Goal: Find specific page/section: Find specific page/section

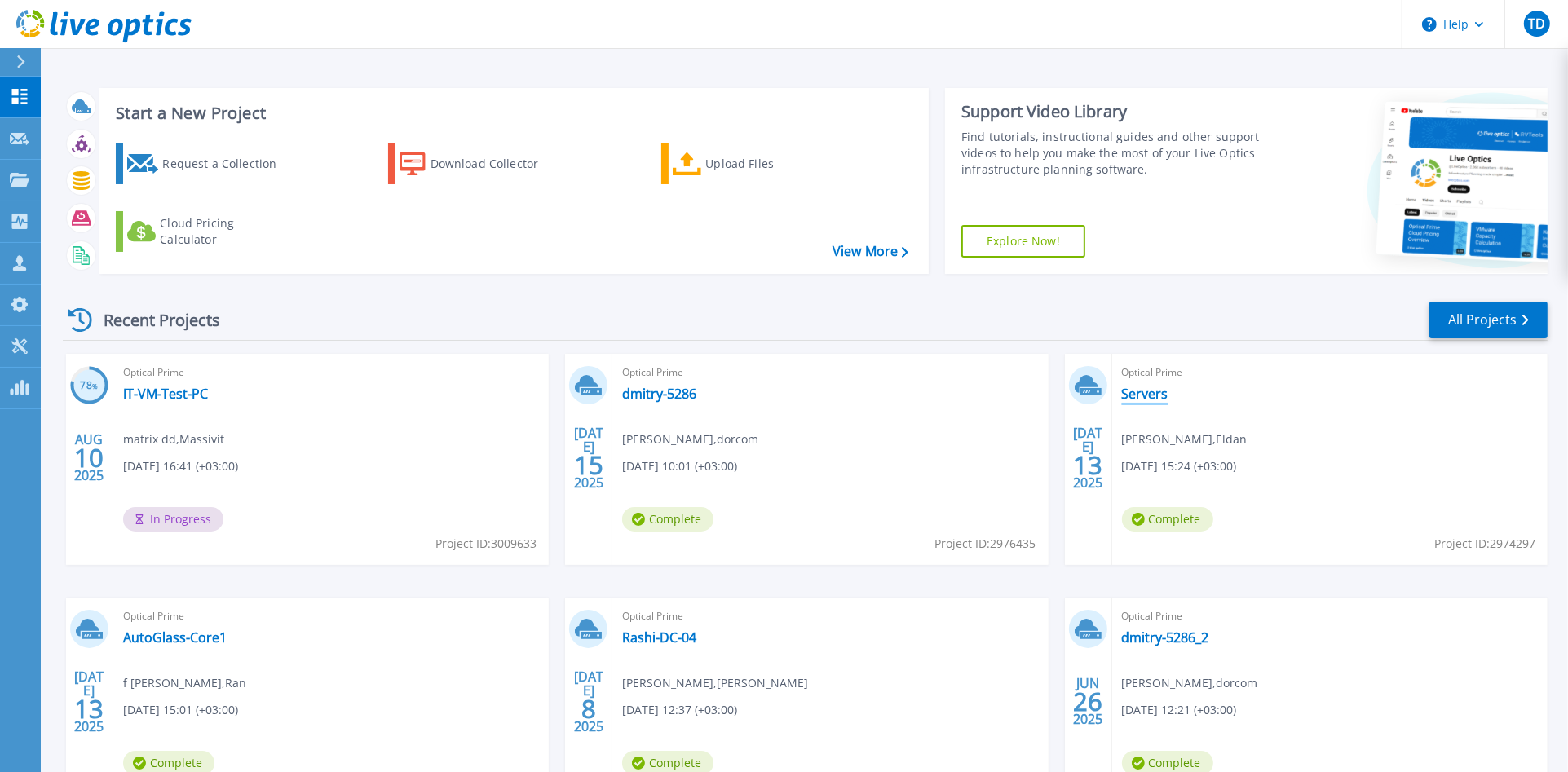
click at [1156, 393] on link "Servers" at bounding box center [1145, 393] width 46 height 16
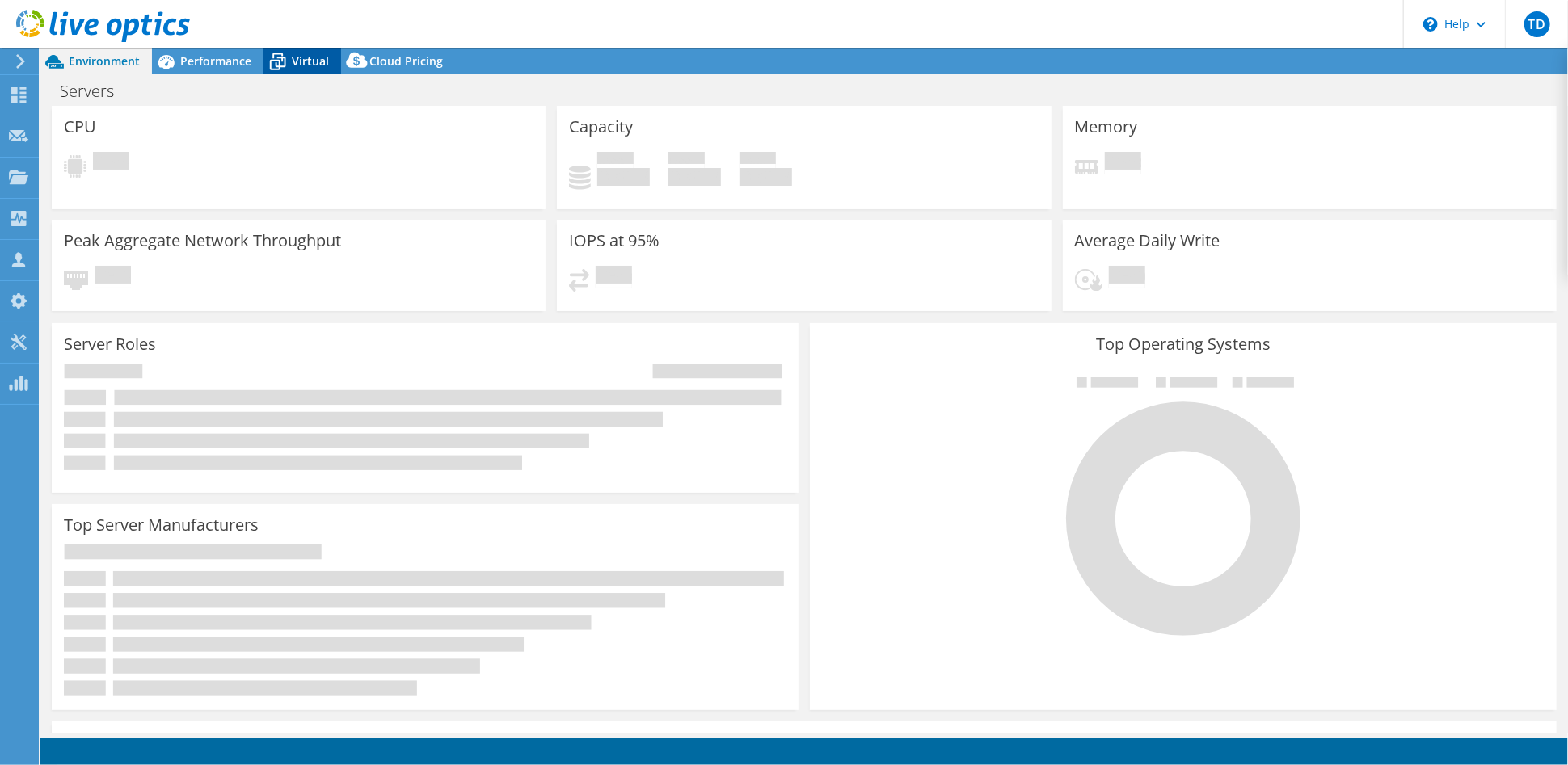
select select "USD"
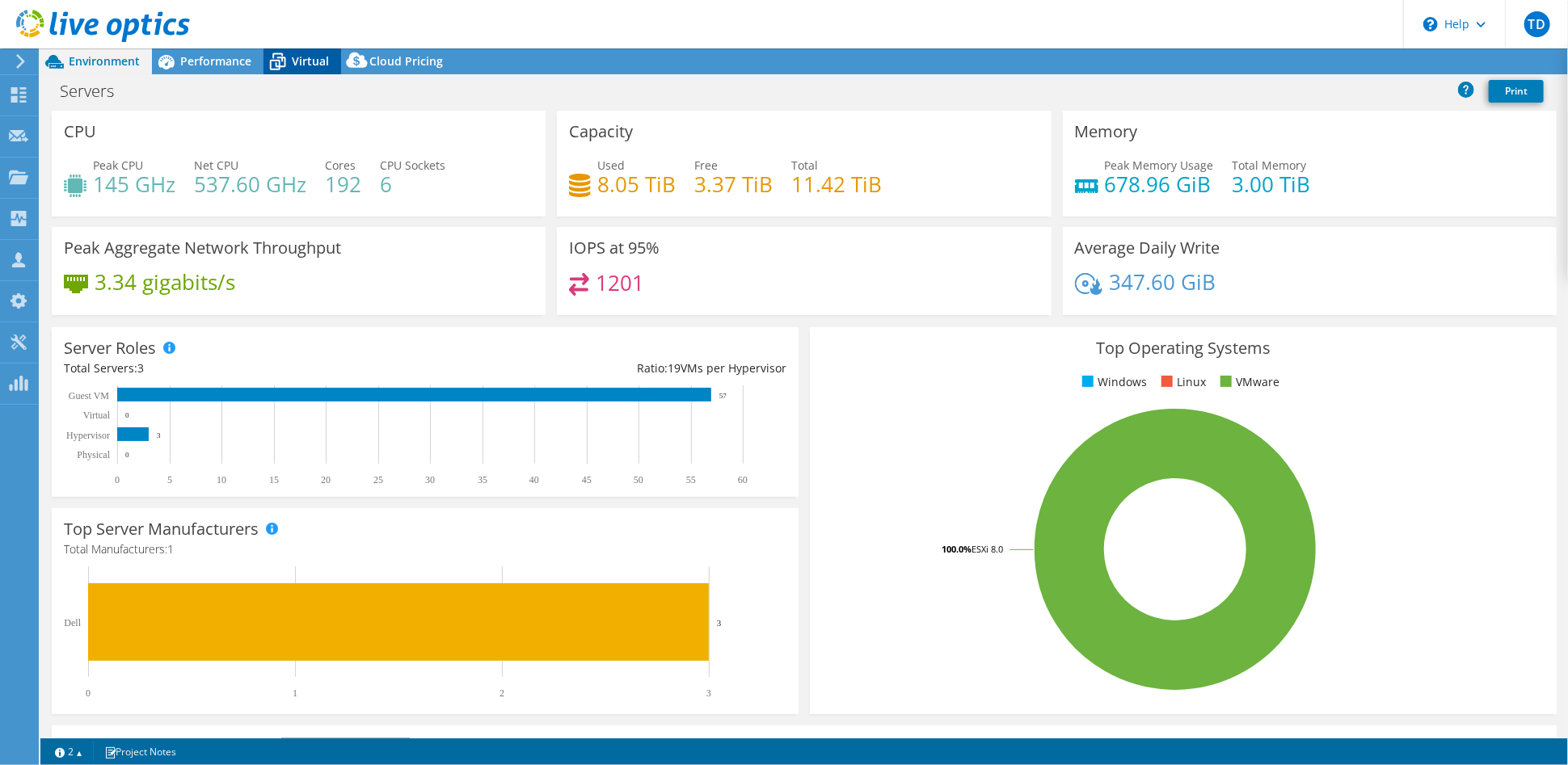
click at [296, 61] on span "Virtual" at bounding box center [310, 61] width 37 height 15
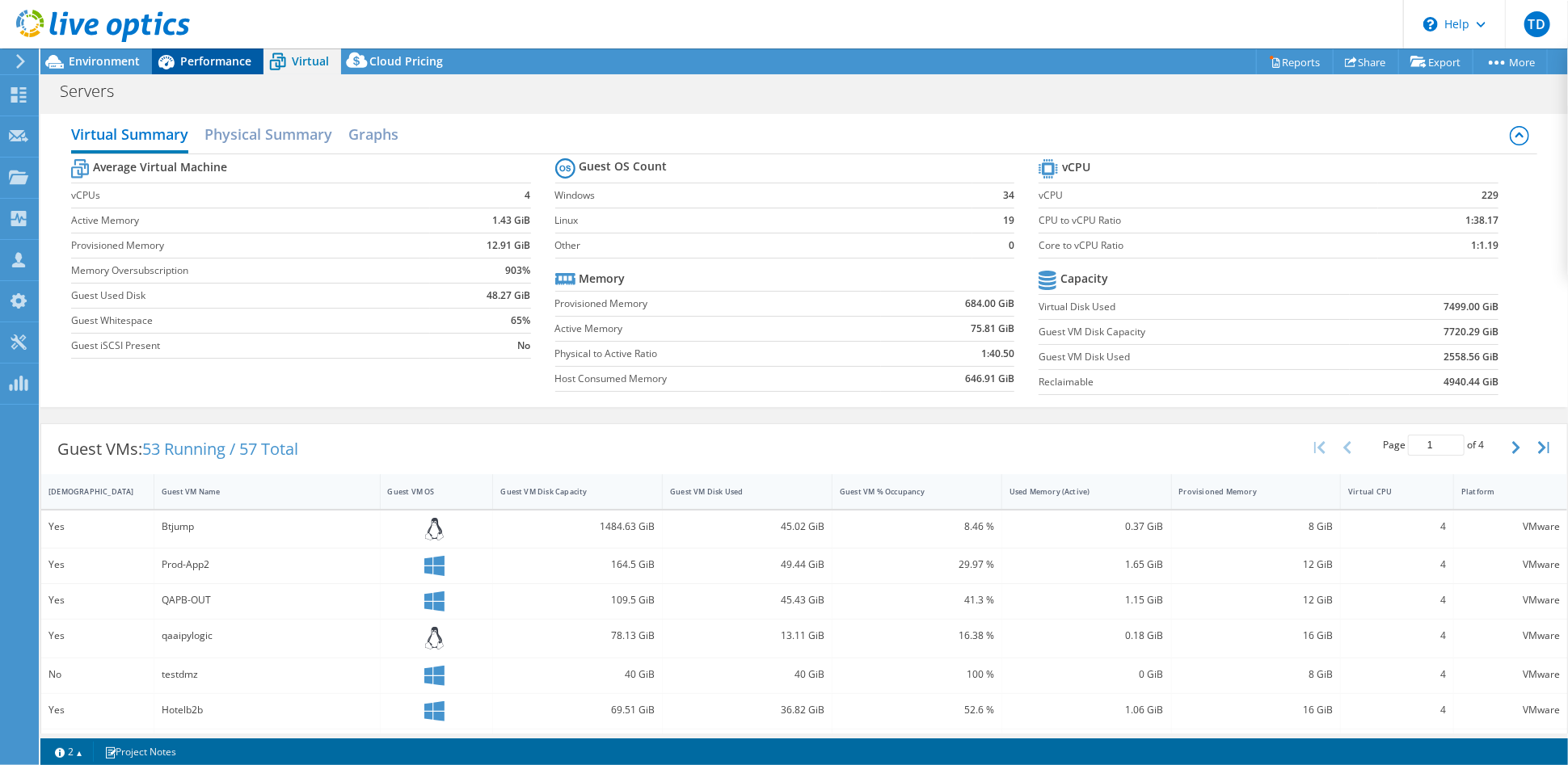
click at [224, 53] on span "Performance" at bounding box center [216, 61] width 71 height 15
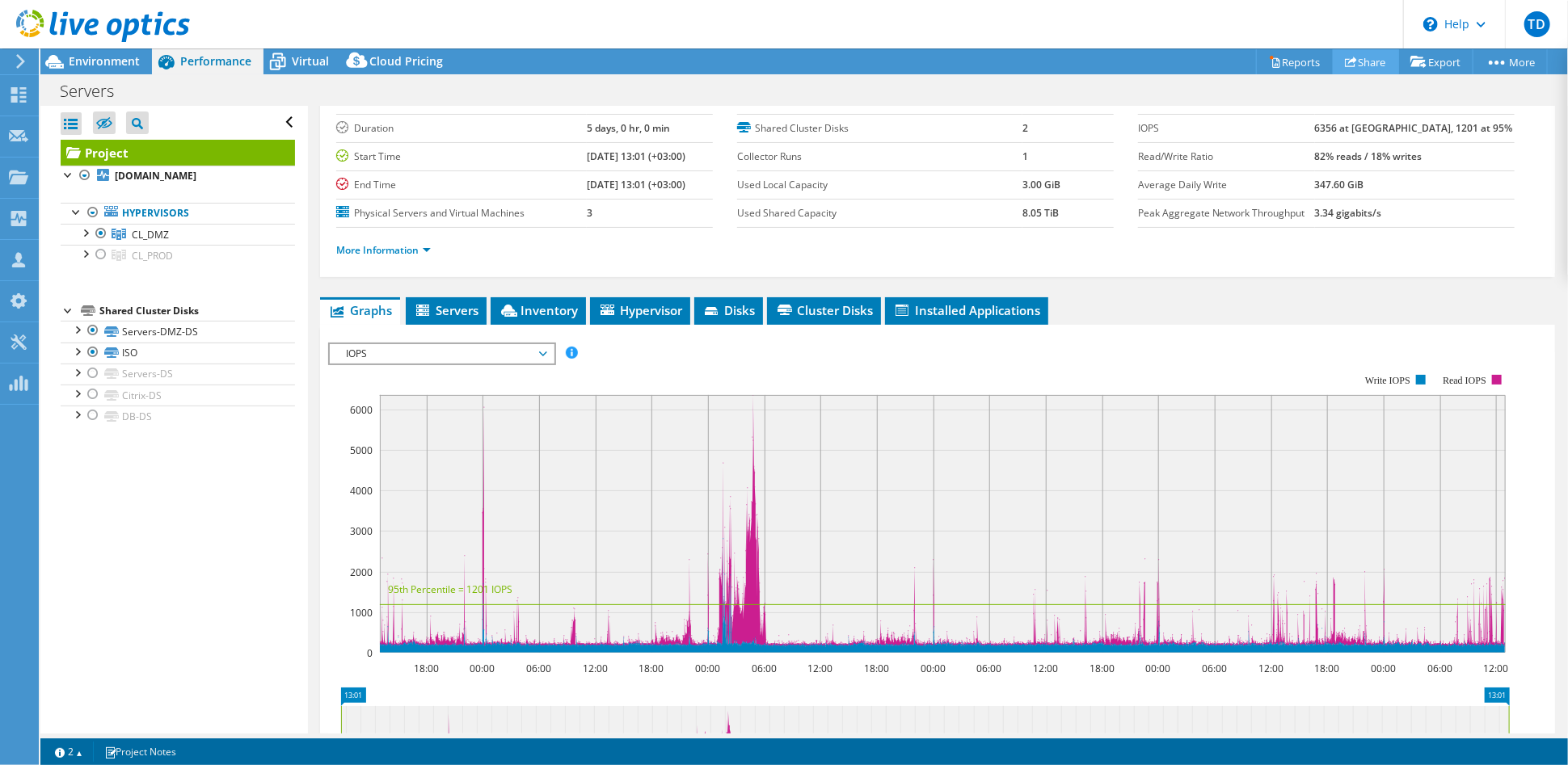
click at [1347, 63] on icon at bounding box center [1350, 62] width 12 height 12
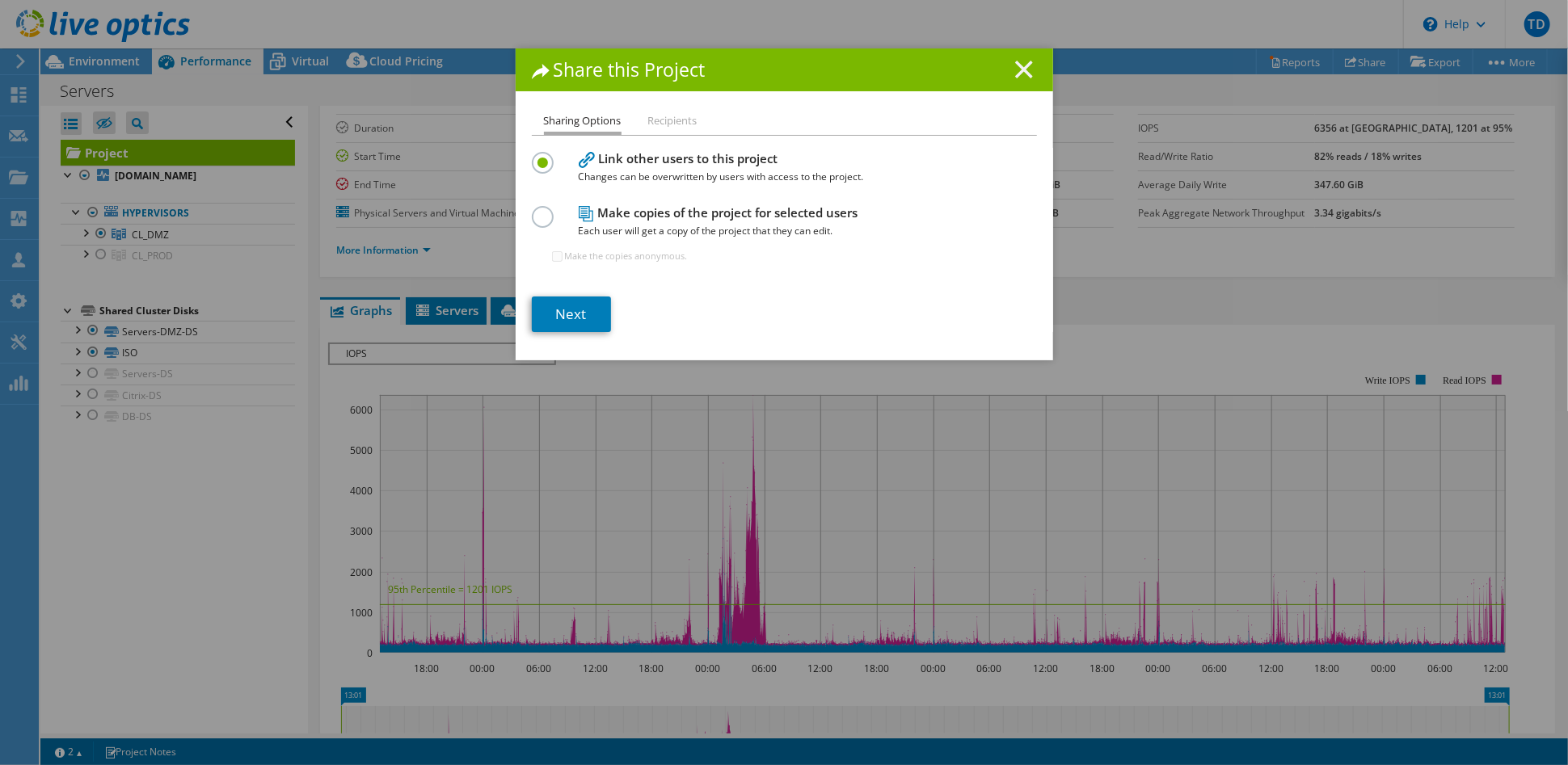
click at [1015, 69] on icon at bounding box center [1023, 69] width 18 height 18
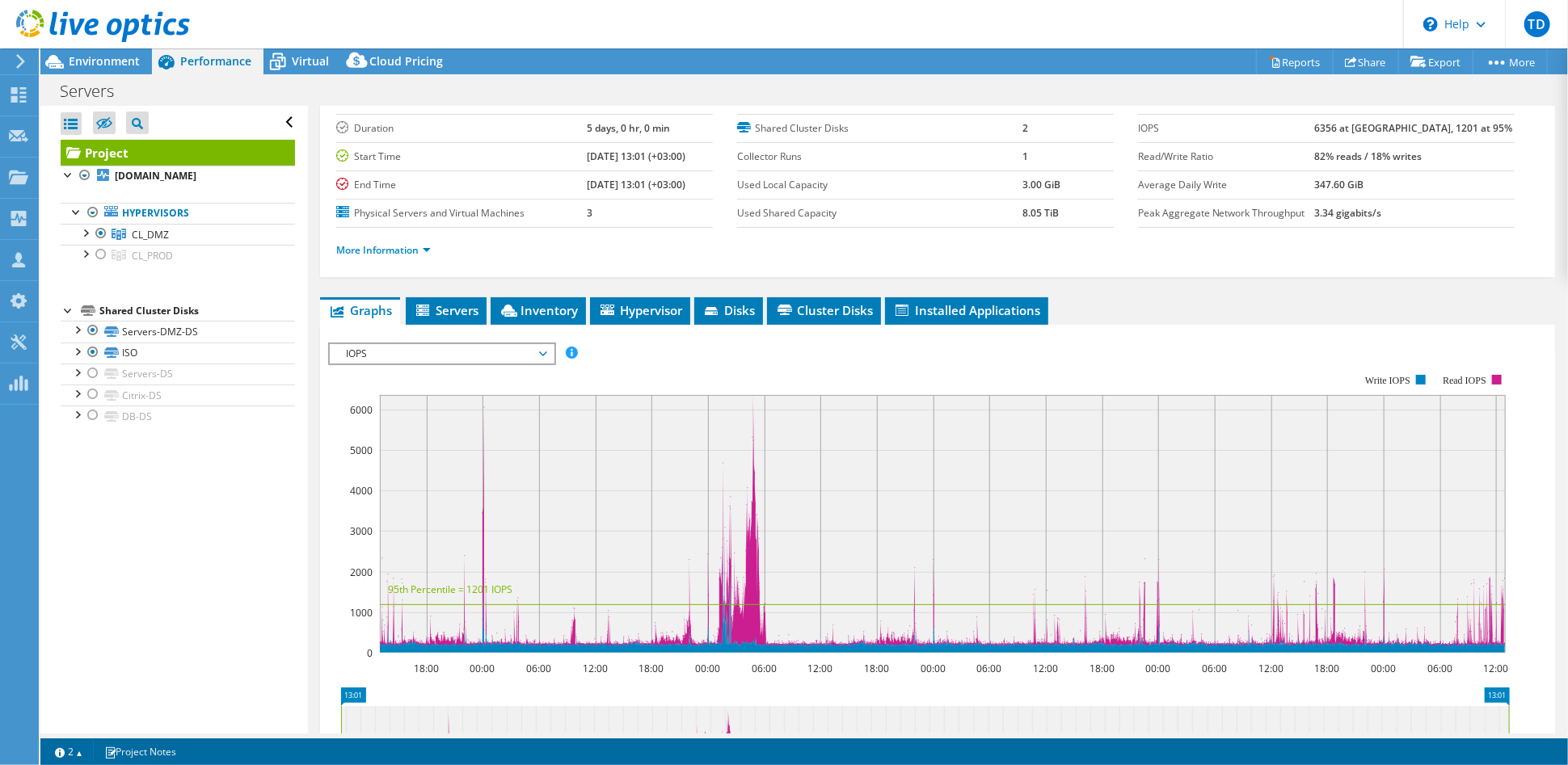
click at [78, 50] on div at bounding box center [94, 27] width 190 height 54
click at [82, 62] on span "Environment" at bounding box center [105, 61] width 71 height 15
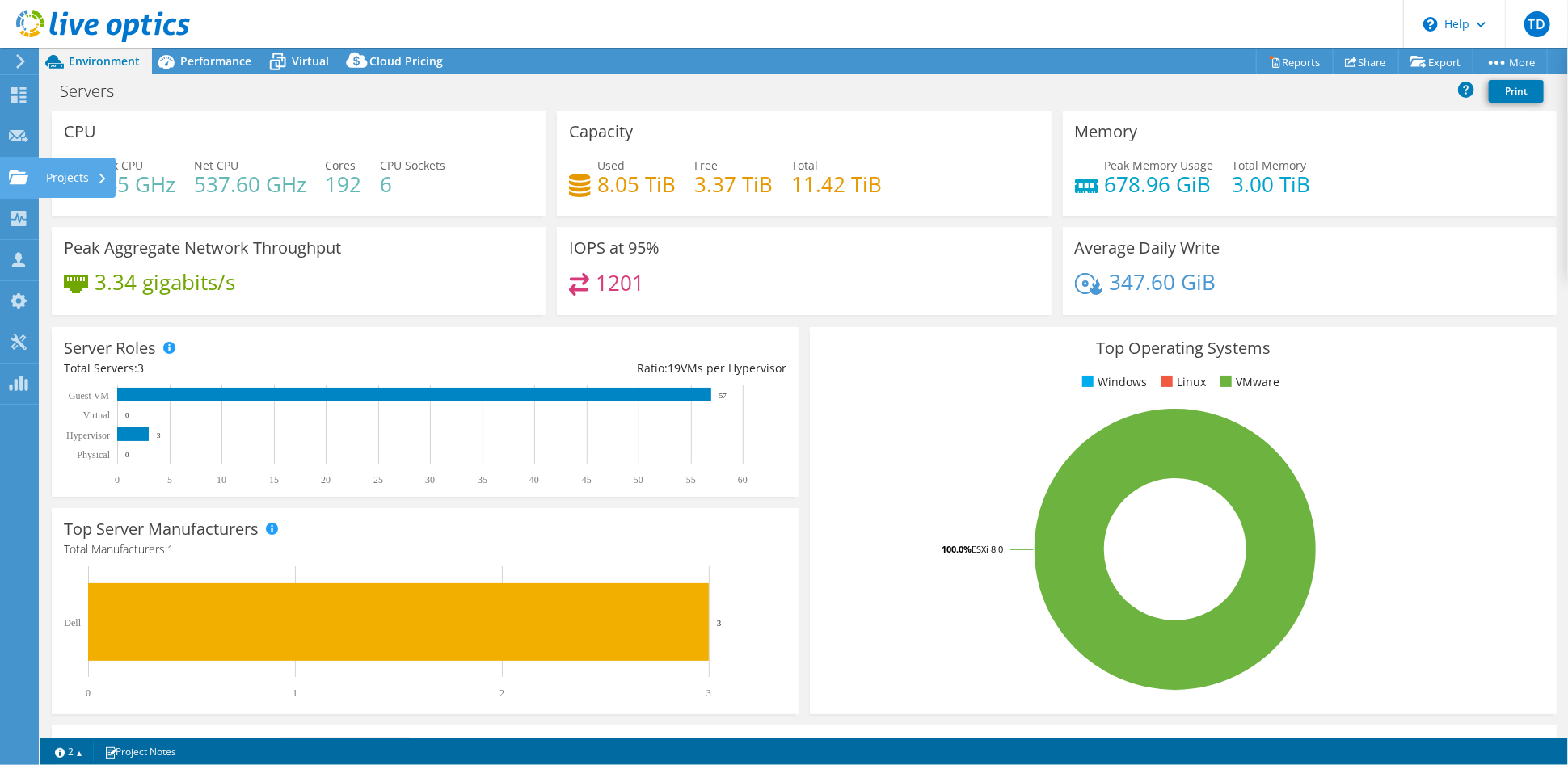
click at [79, 177] on div "Projects" at bounding box center [77, 177] width 78 height 40
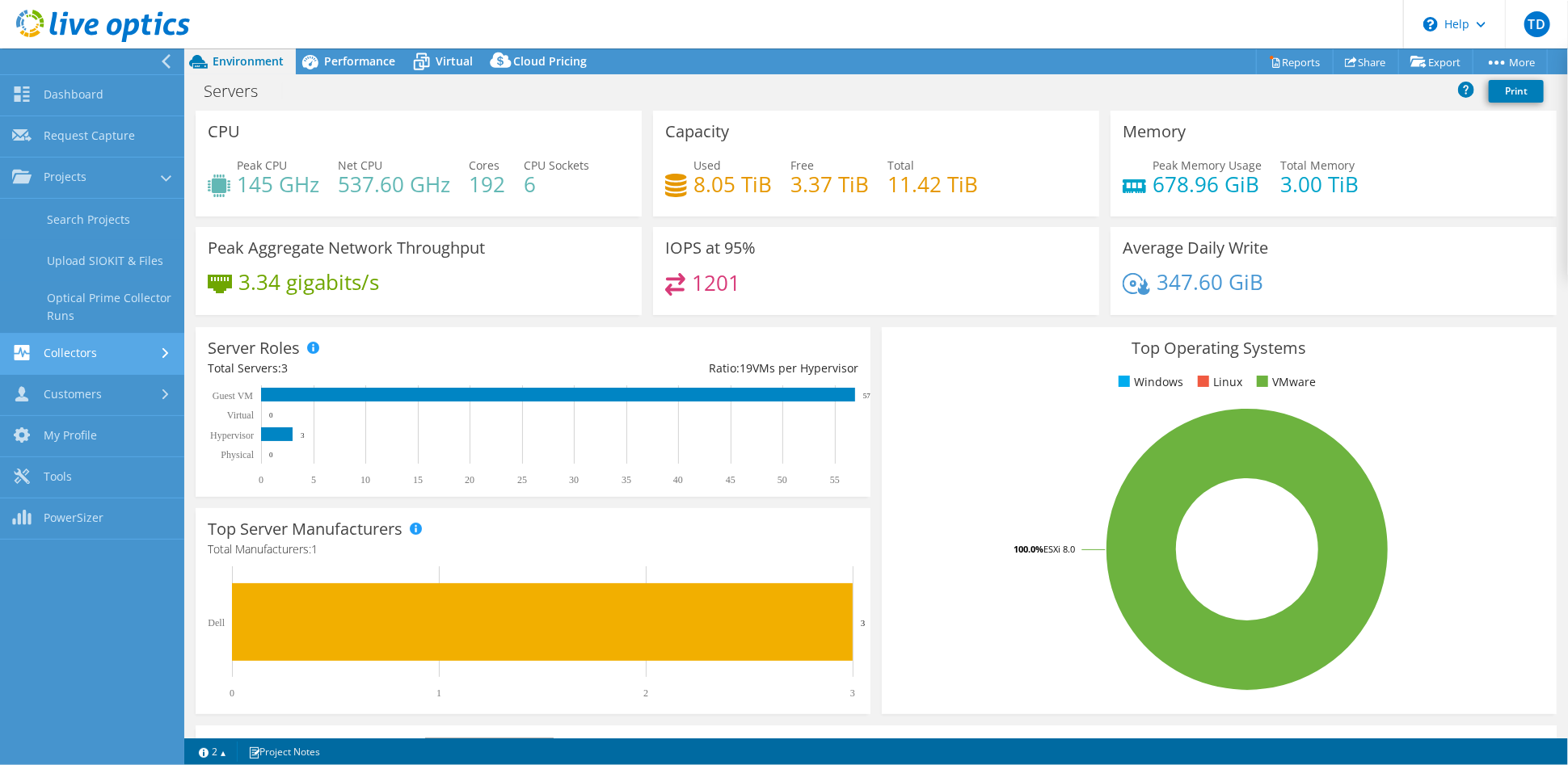
click at [119, 344] on link "Collectors" at bounding box center [92, 354] width 184 height 41
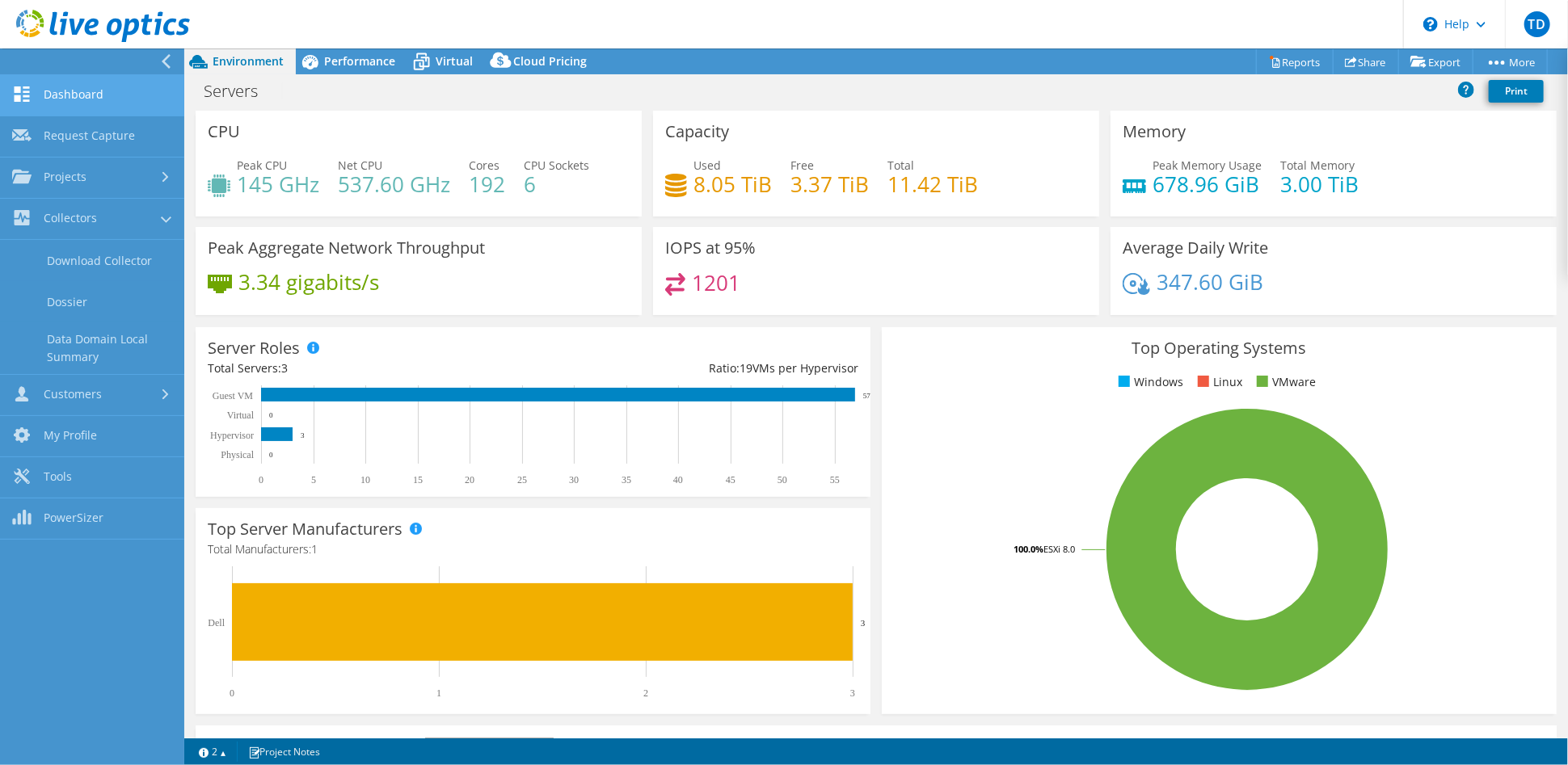
click at [84, 96] on link "Dashboard" at bounding box center [92, 95] width 184 height 41
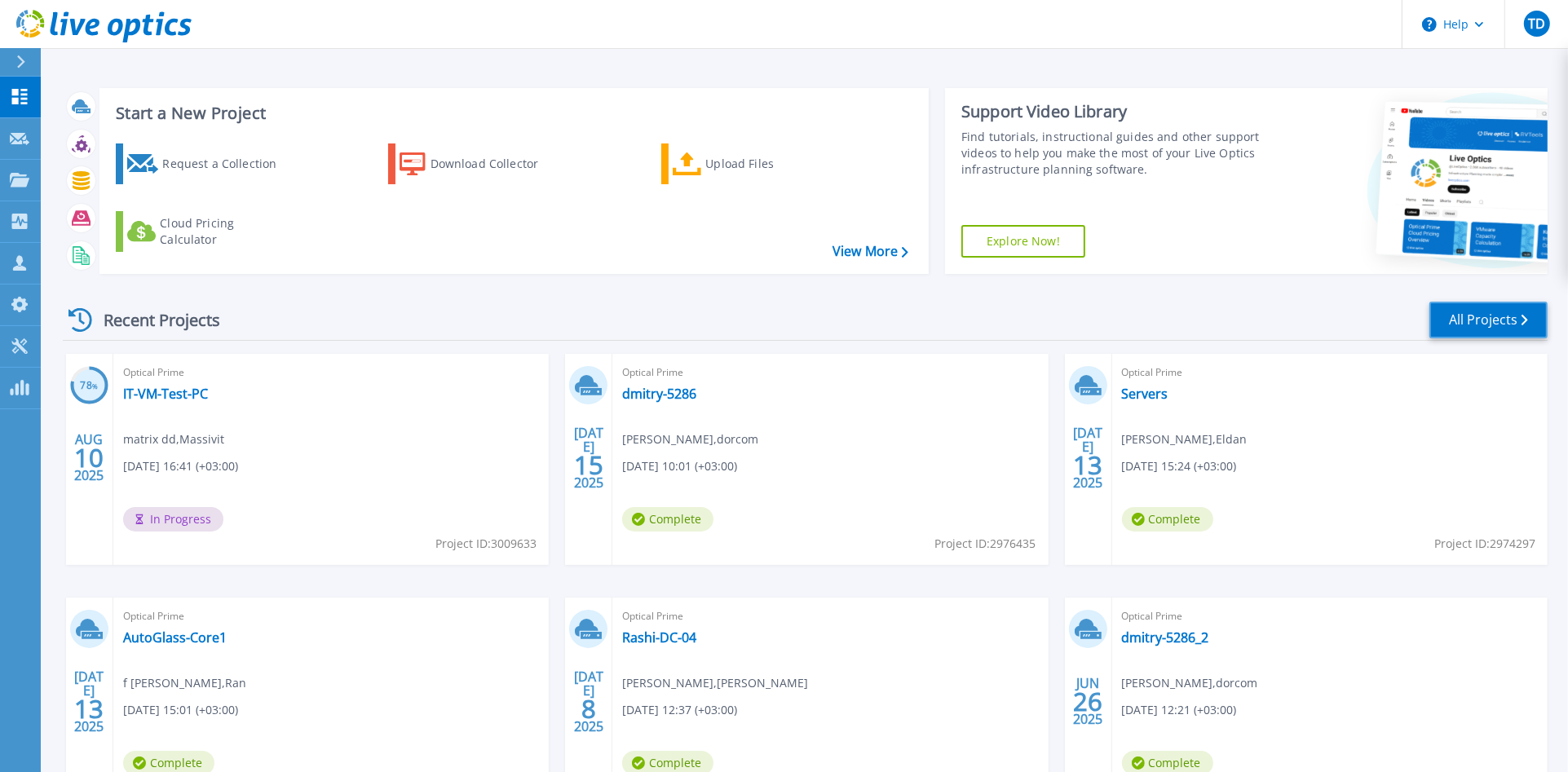
click at [1510, 319] on link "All Projects" at bounding box center [1488, 320] width 118 height 37
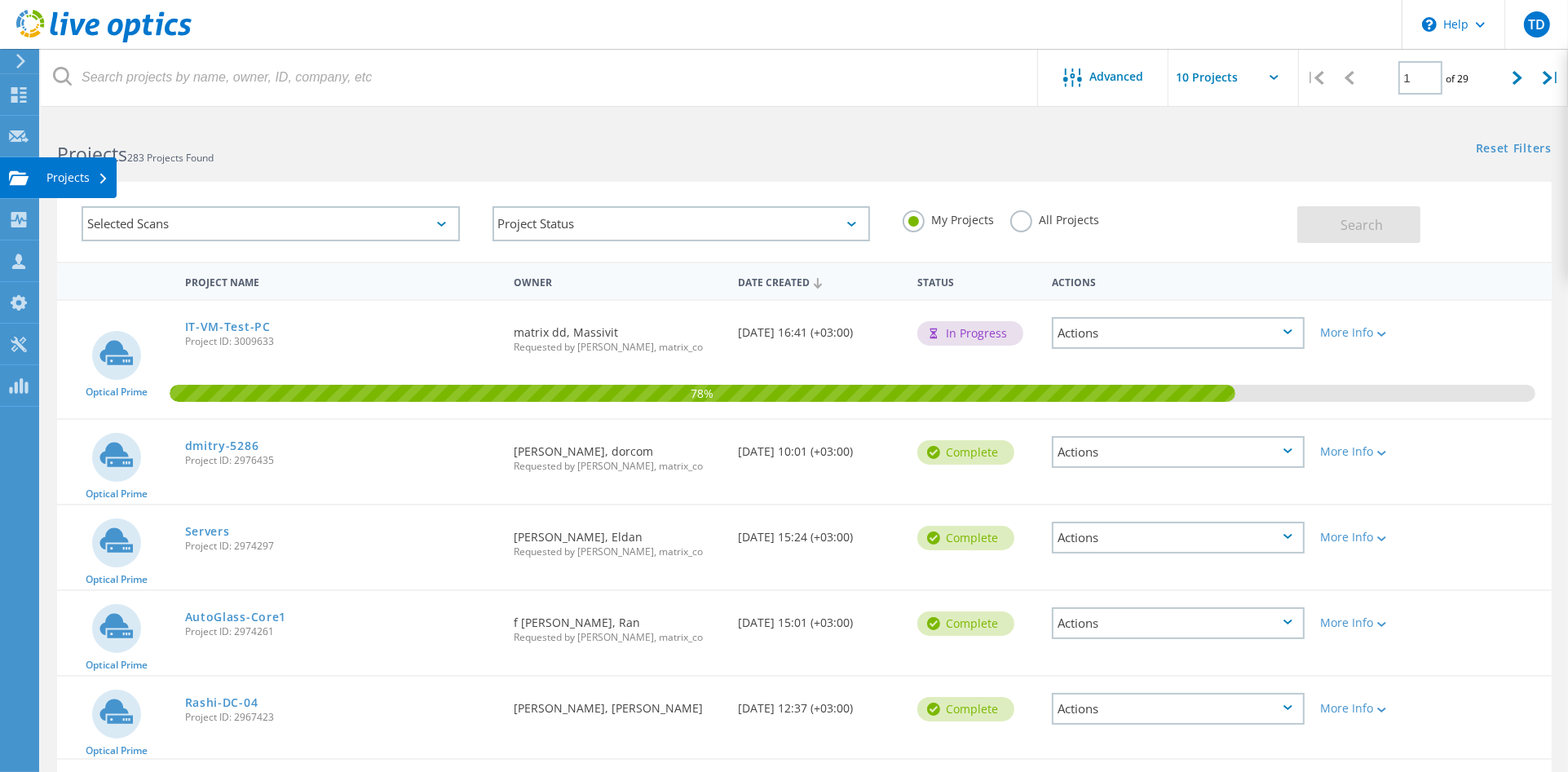
click at [51, 173] on div "Projects" at bounding box center [77, 177] width 62 height 11
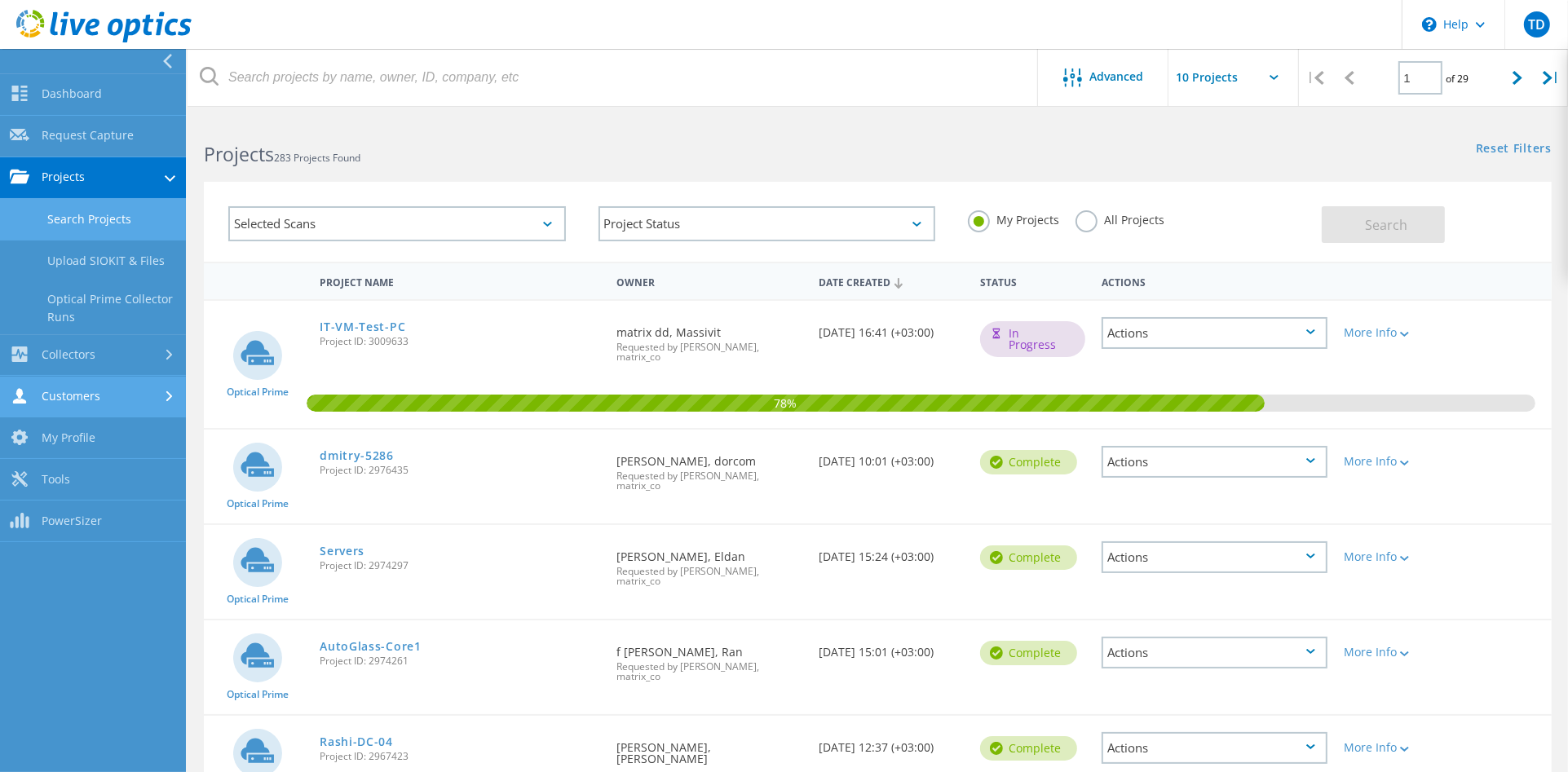
click at [78, 389] on link "Customers" at bounding box center [92, 398] width 186 height 41
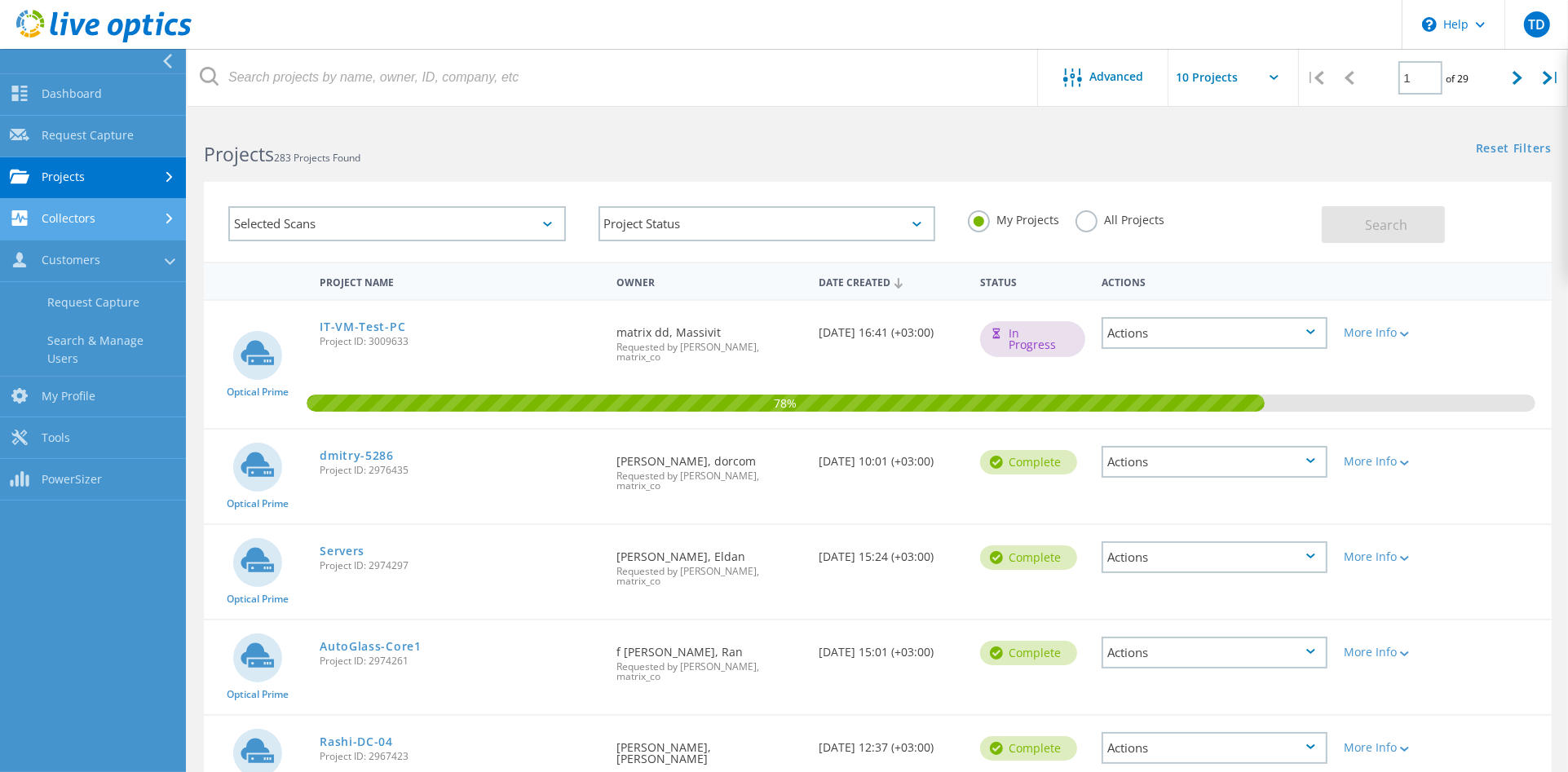
click at [55, 222] on link "Collectors" at bounding box center [92, 220] width 186 height 41
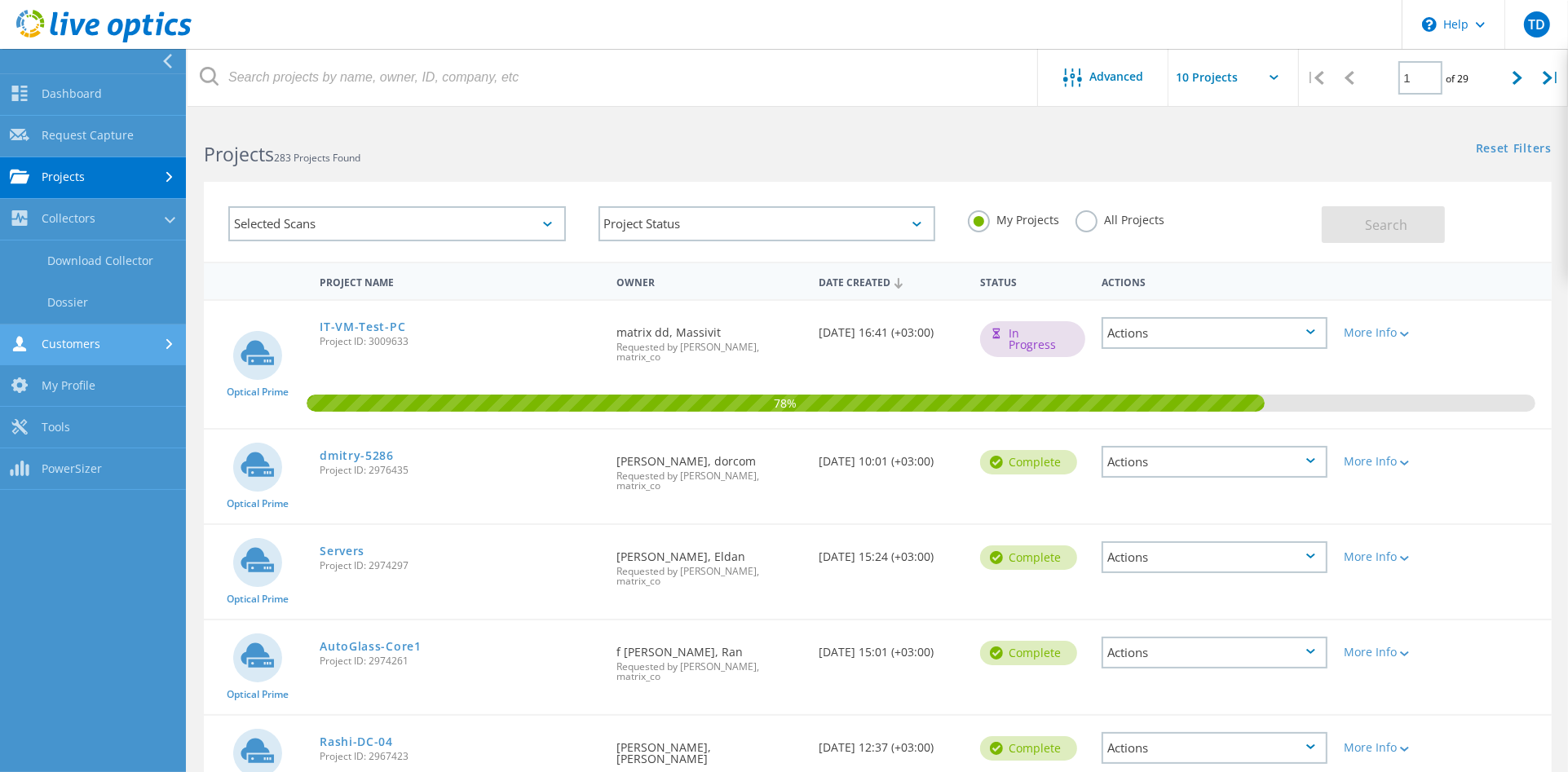
click at [76, 340] on link "Customers" at bounding box center [92, 345] width 186 height 41
click at [1268, 68] on input "text" at bounding box center [1249, 77] width 163 height 57
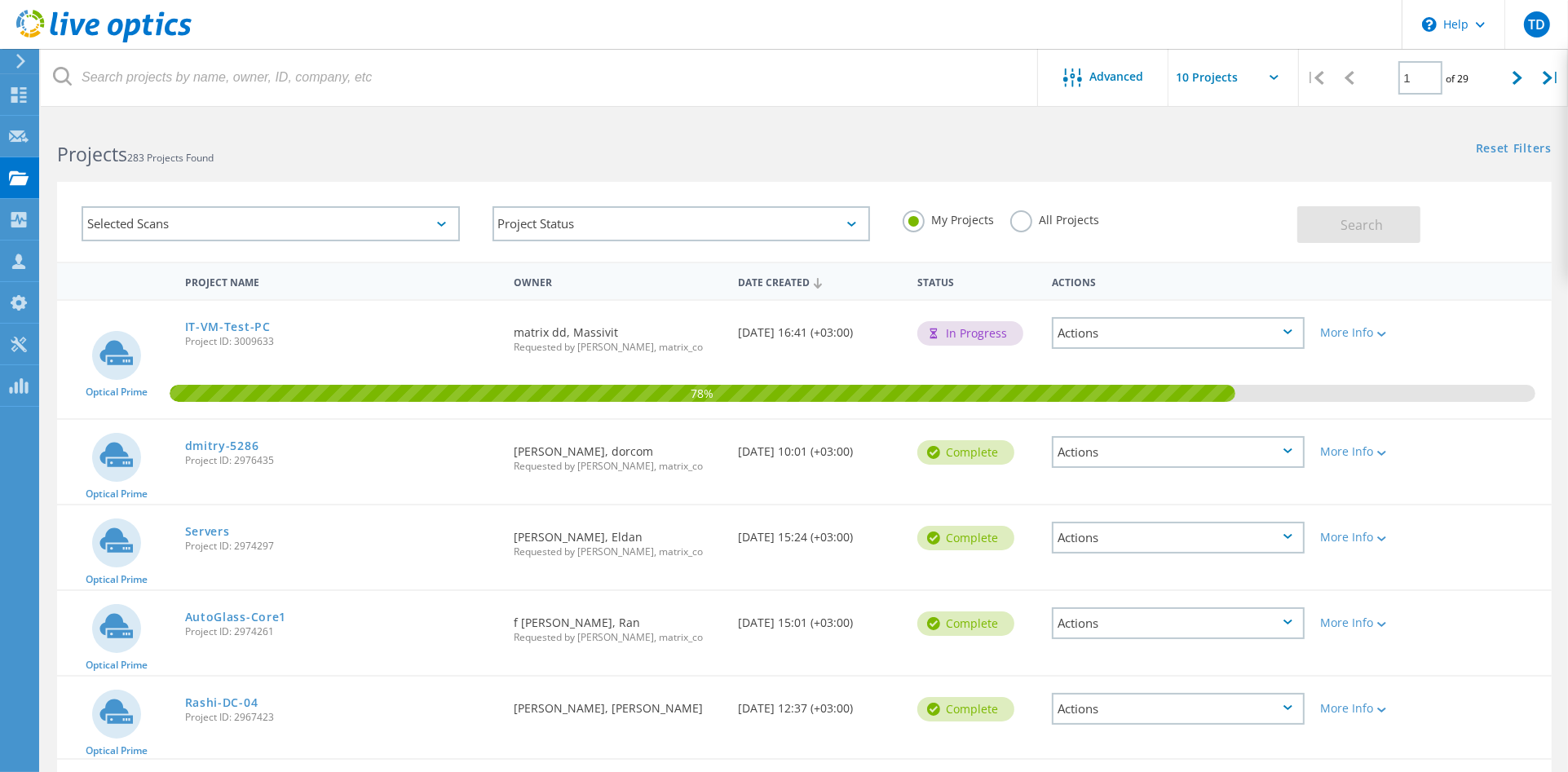
click at [1477, 125] on div "Reset Filters Show Filters" at bounding box center [1185, 133] width 763 height 30
click at [1098, 72] on span "Advanced" at bounding box center [1116, 76] width 54 height 11
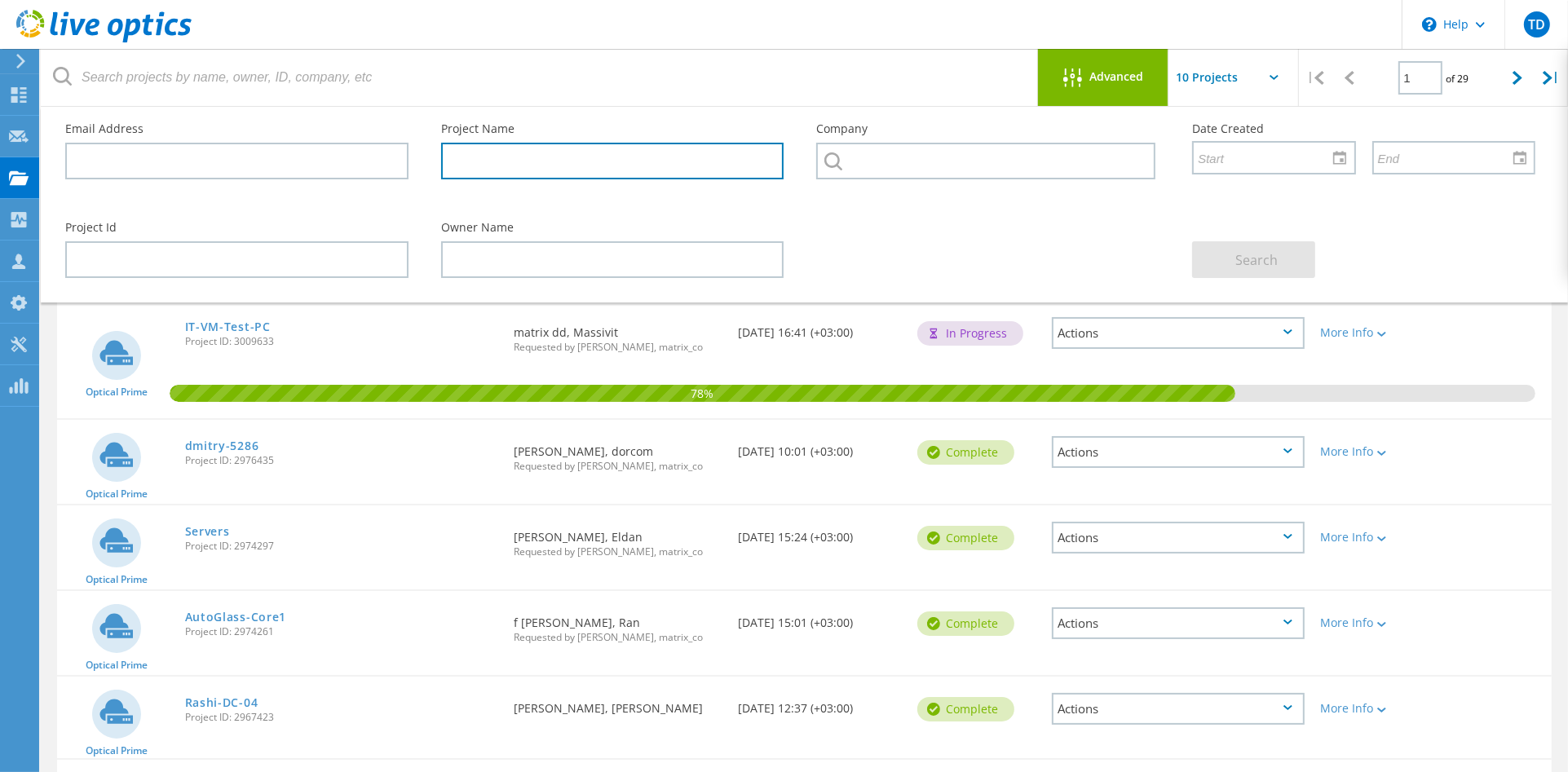
click at [503, 169] on input "text" at bounding box center [613, 160] width 343 height 37
type input "eldan"
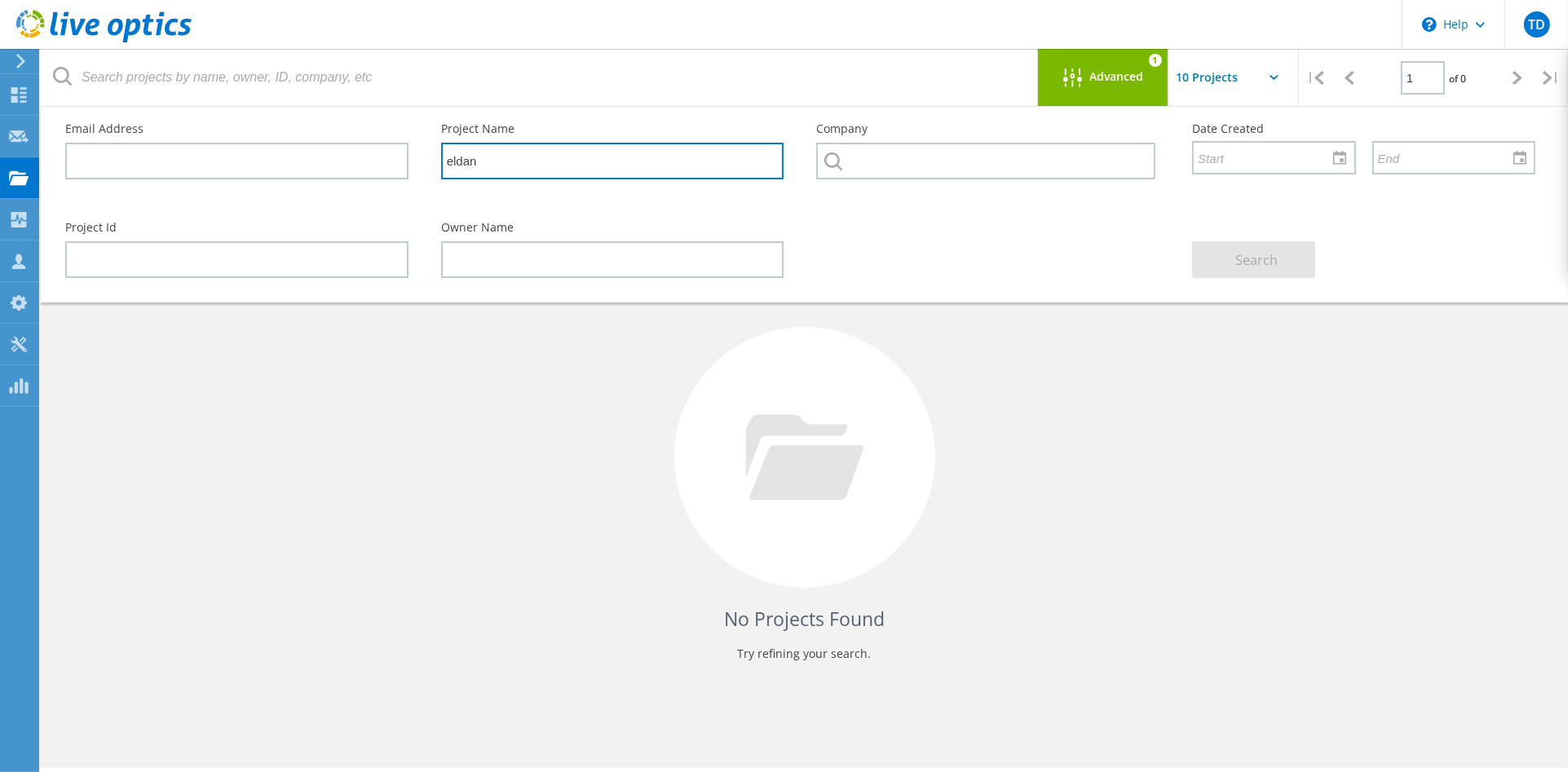
drag, startPoint x: 545, startPoint y: 160, endPoint x: 309, endPoint y: 172, distance: 236.3
click at [310, 168] on div "Email Address Project Name eldan Company Date Created" at bounding box center [801, 156] width 1503 height 99
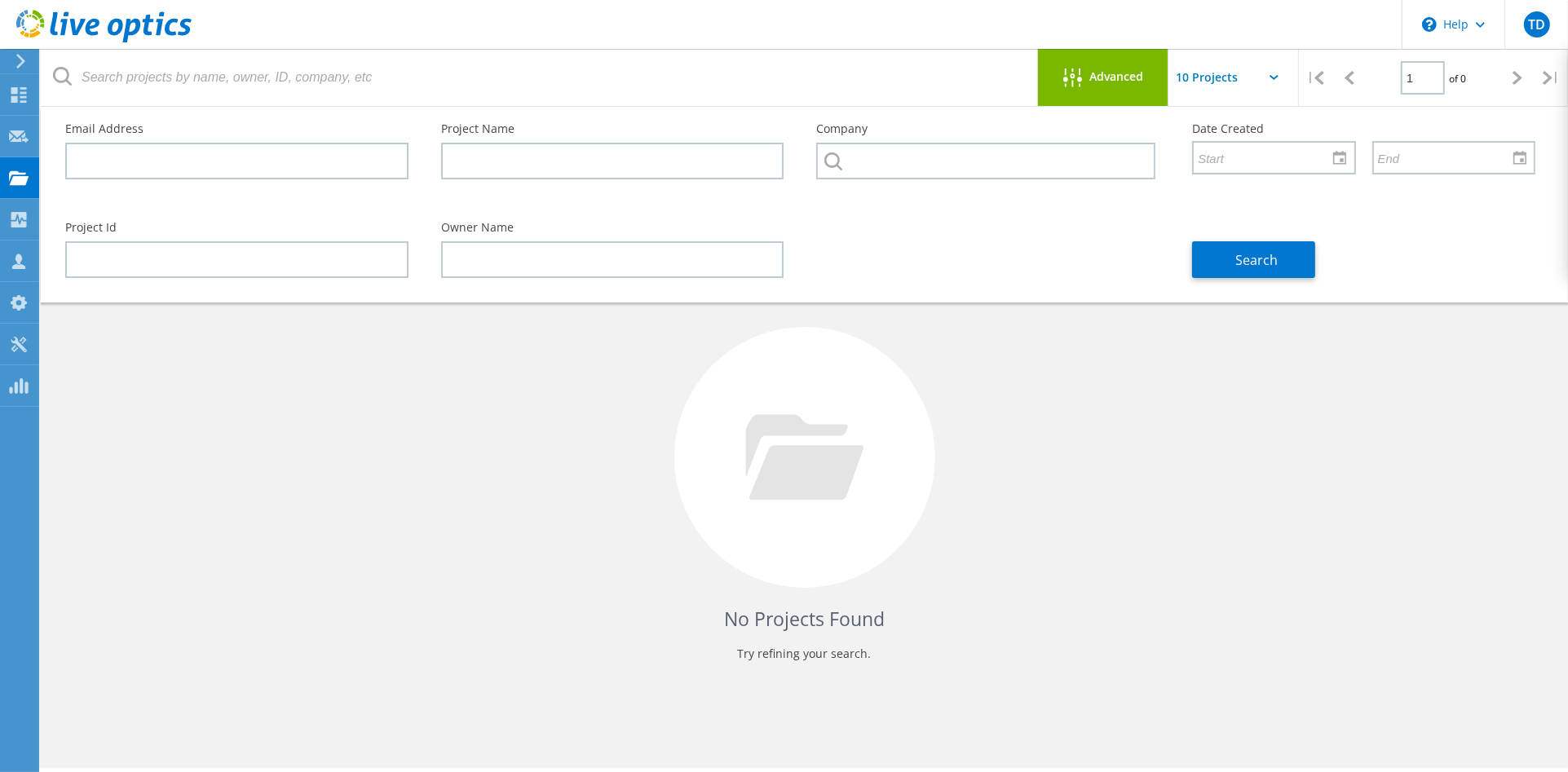
click at [1217, 77] on input "text" at bounding box center [1249, 77] width 163 height 57
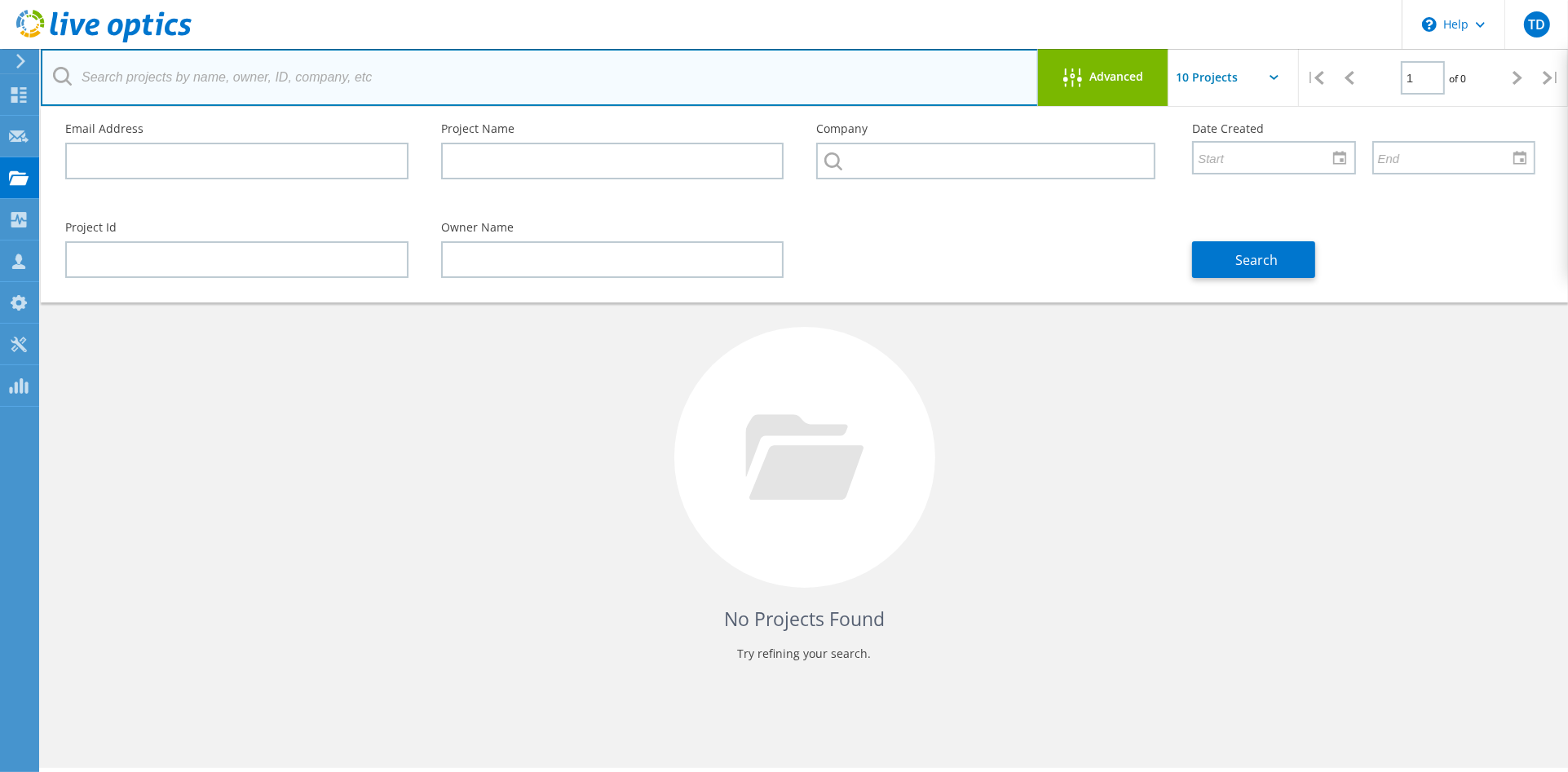
drag, startPoint x: 685, startPoint y: 80, endPoint x: 671, endPoint y: 78, distance: 14.1
click at [679, 78] on input "text" at bounding box center [539, 77] width 999 height 57
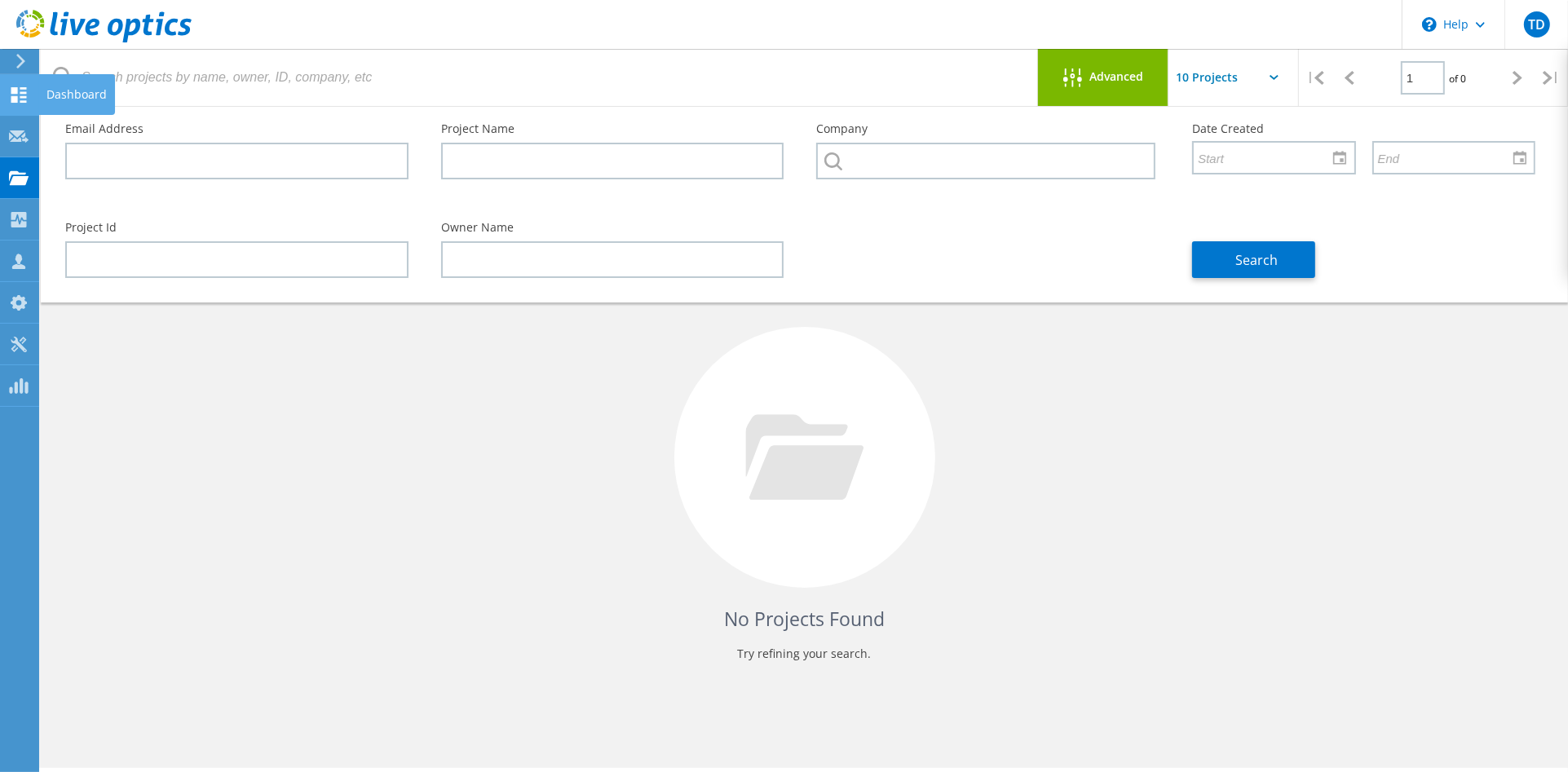
click at [82, 90] on div "Dashboard" at bounding box center [76, 94] width 60 height 11
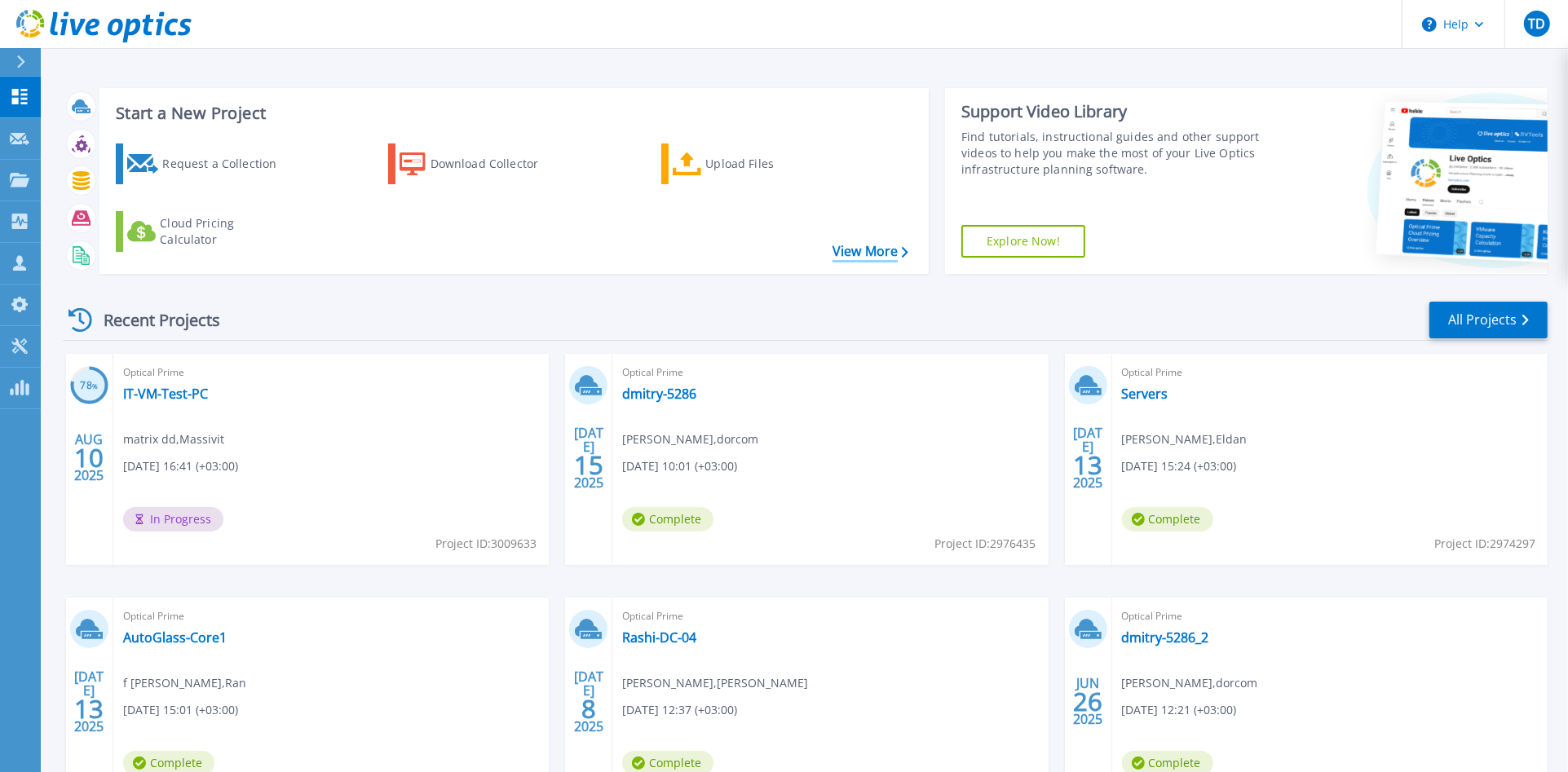
click at [889, 249] on link "View More" at bounding box center [870, 252] width 75 height 15
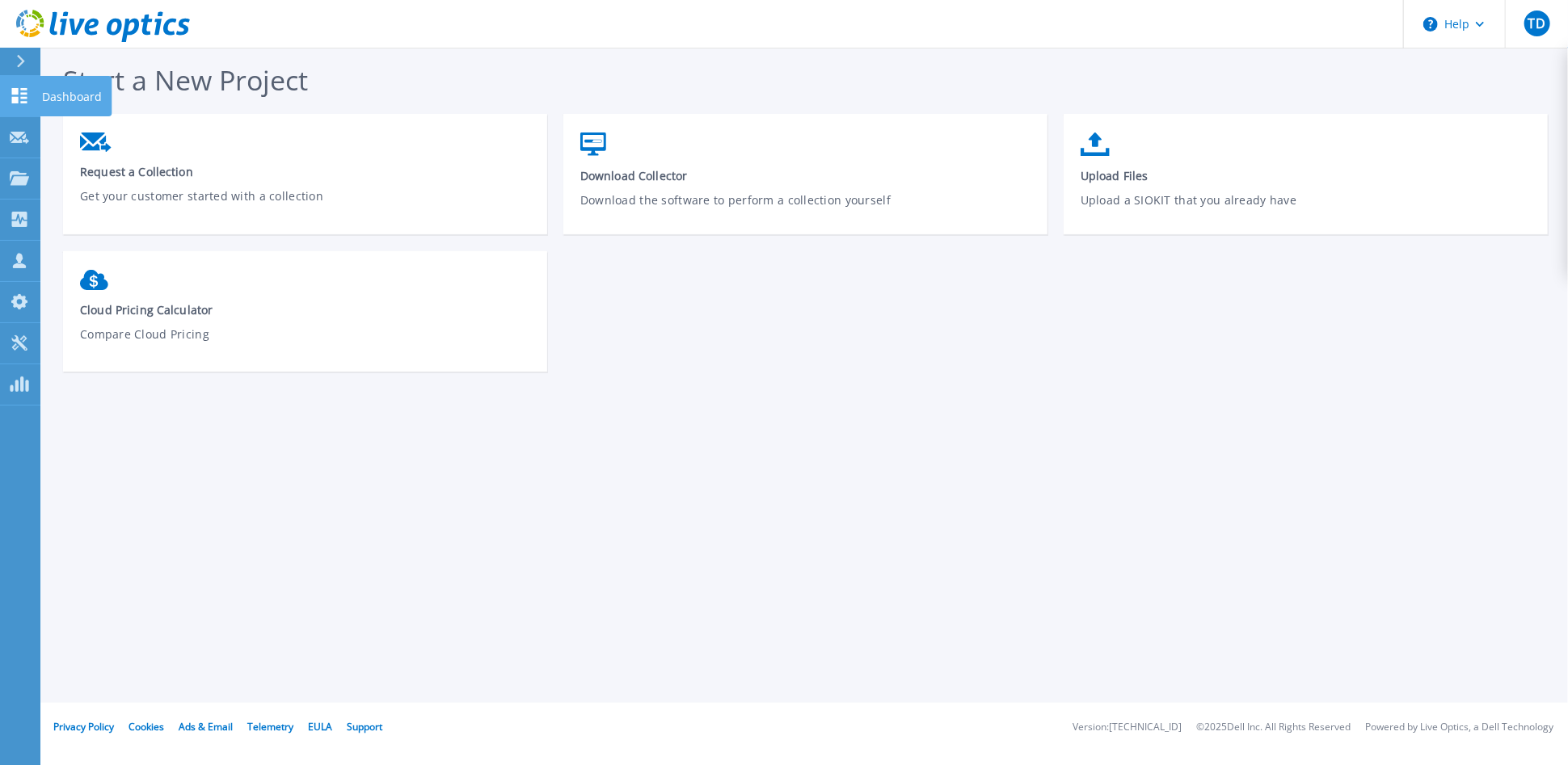
click at [27, 86] on link "Dashboard Dashboard" at bounding box center [20, 96] width 40 height 41
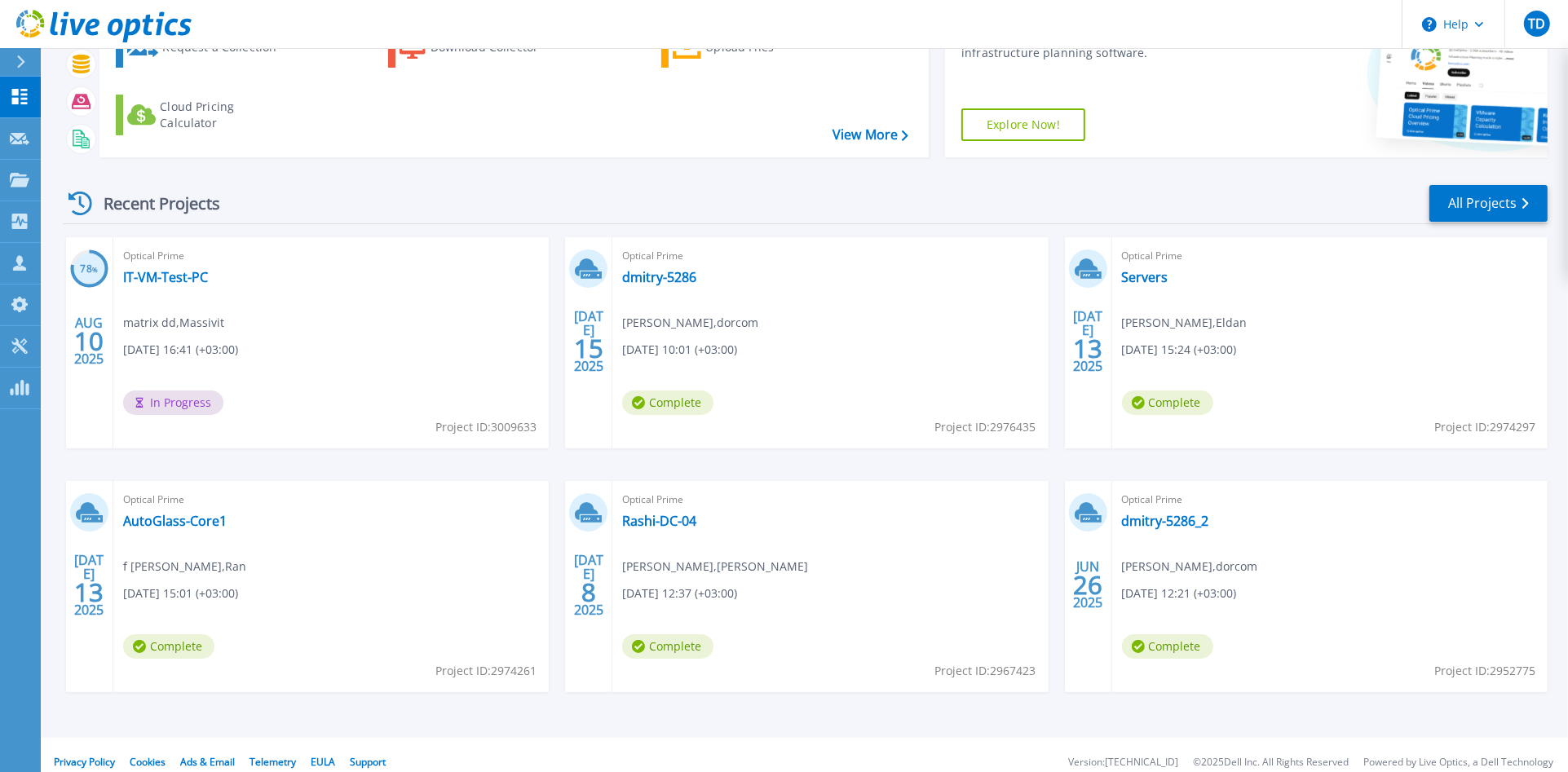
scroll to position [130, 0]
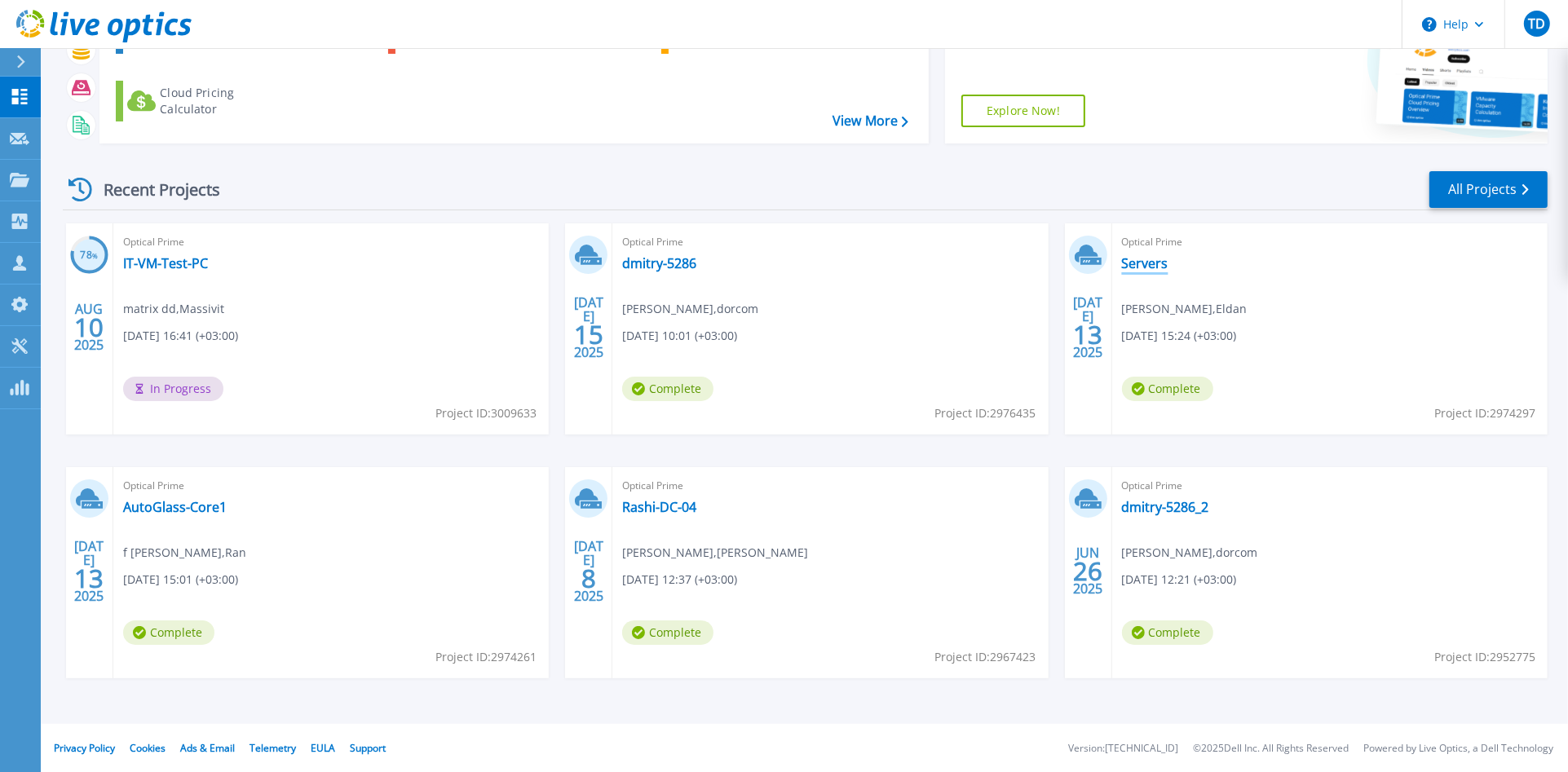
click at [1145, 262] on link "Servers" at bounding box center [1145, 263] width 46 height 16
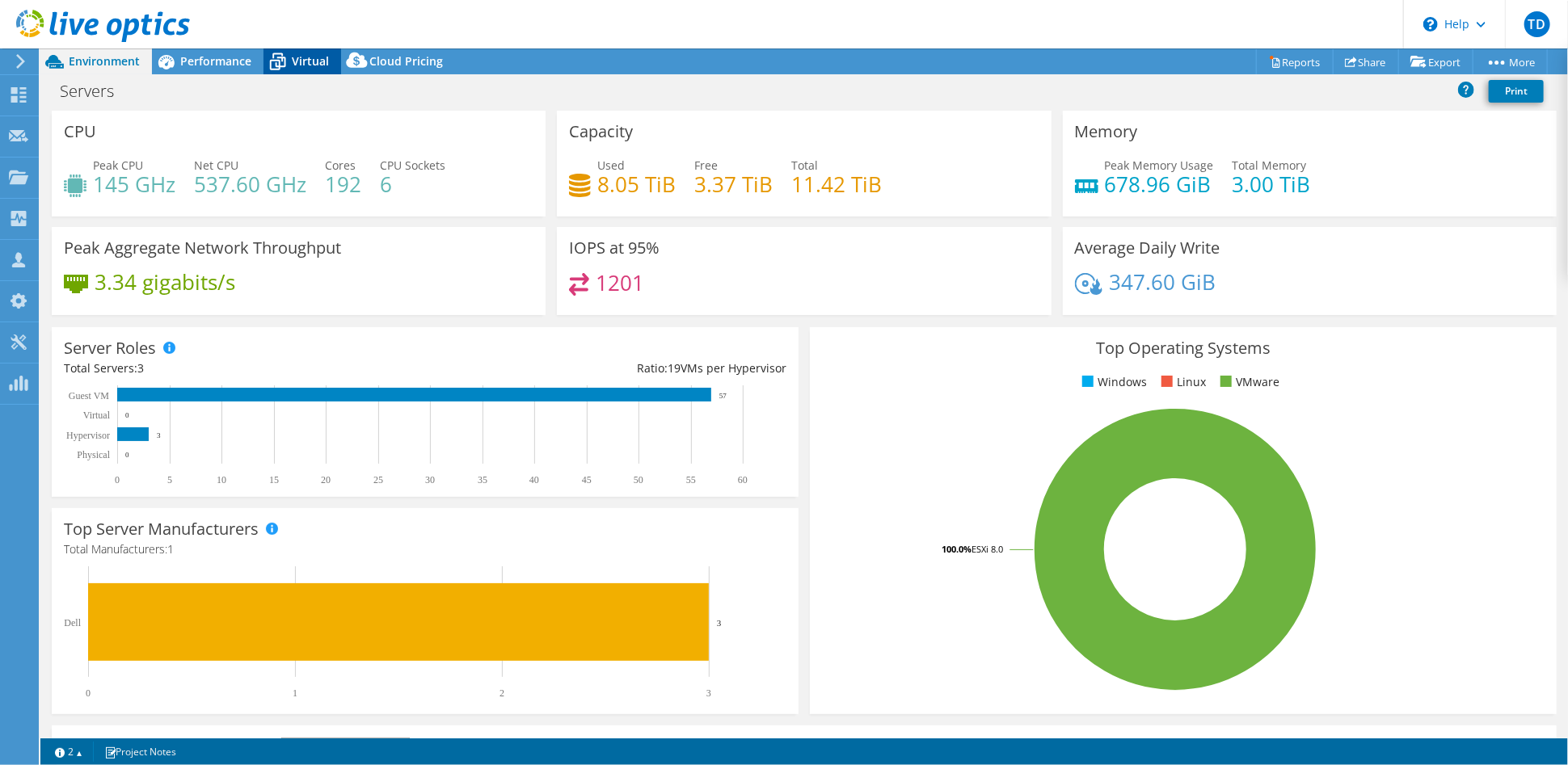
click at [302, 68] on span "Virtual" at bounding box center [310, 61] width 37 height 15
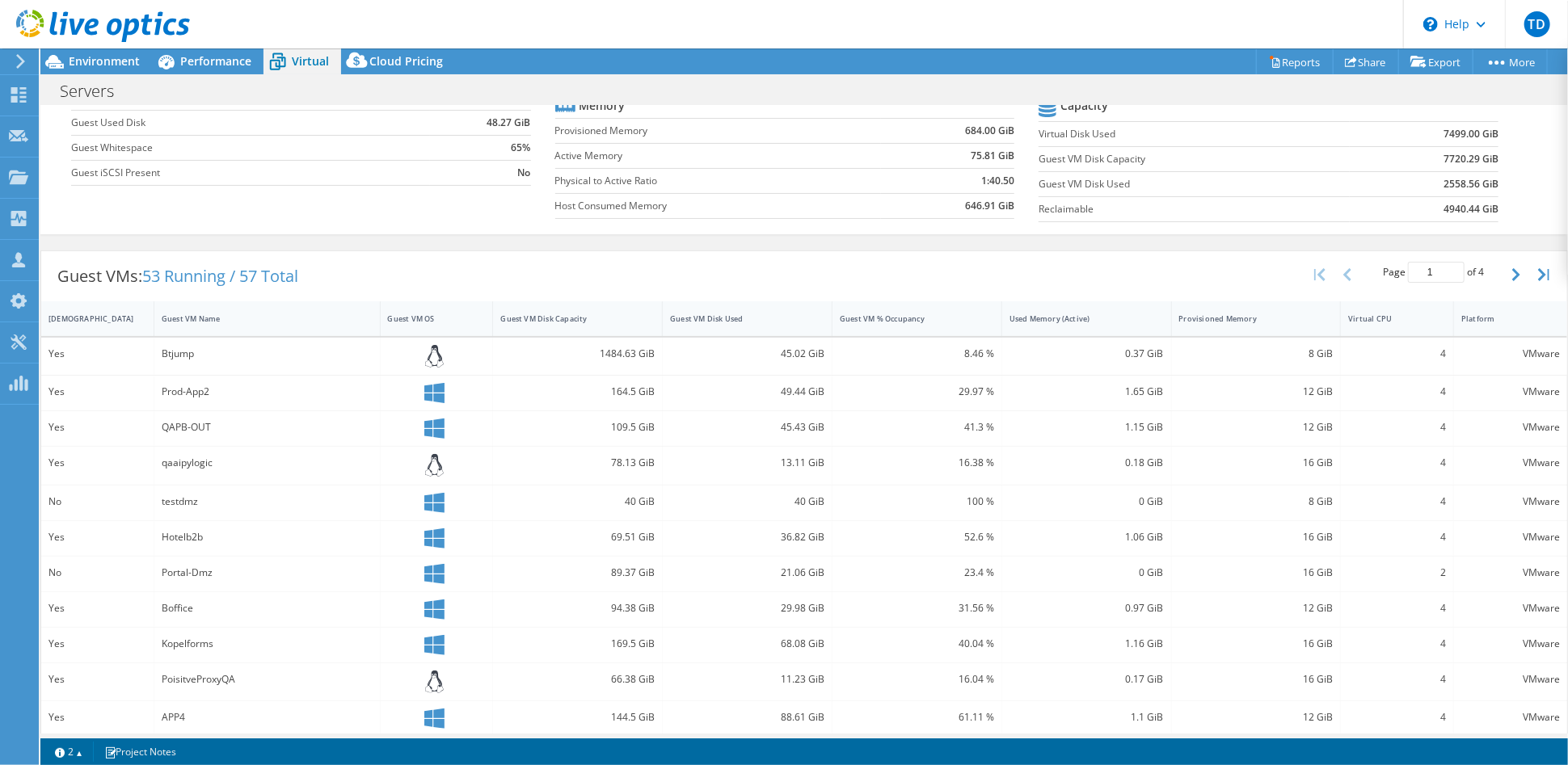
scroll to position [179, 0]
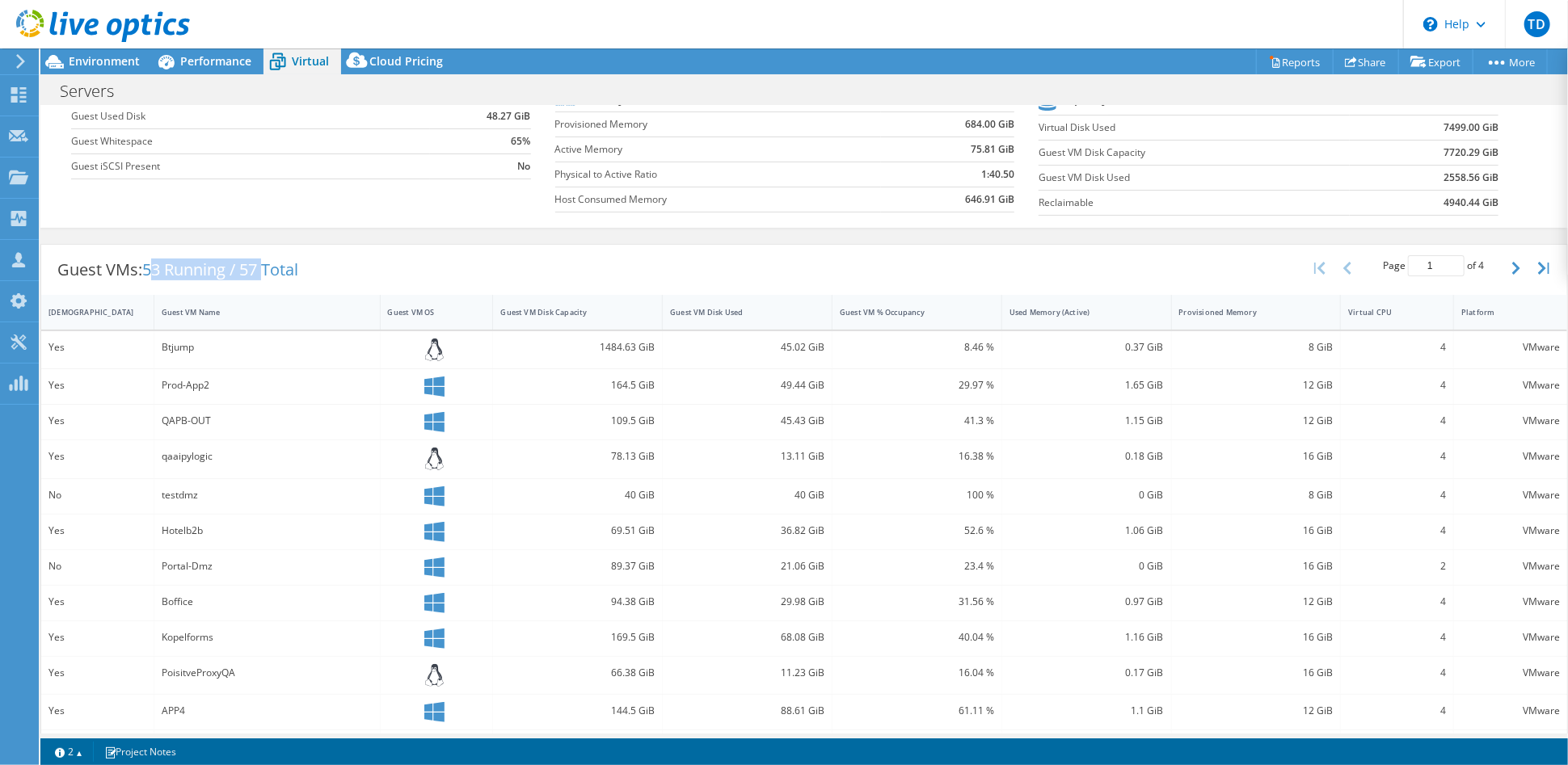
drag, startPoint x: 152, startPoint y: 270, endPoint x: 271, endPoint y: 272, distance: 119.0
click at [271, 272] on span "53 Running / 57 Total" at bounding box center [220, 269] width 156 height 21
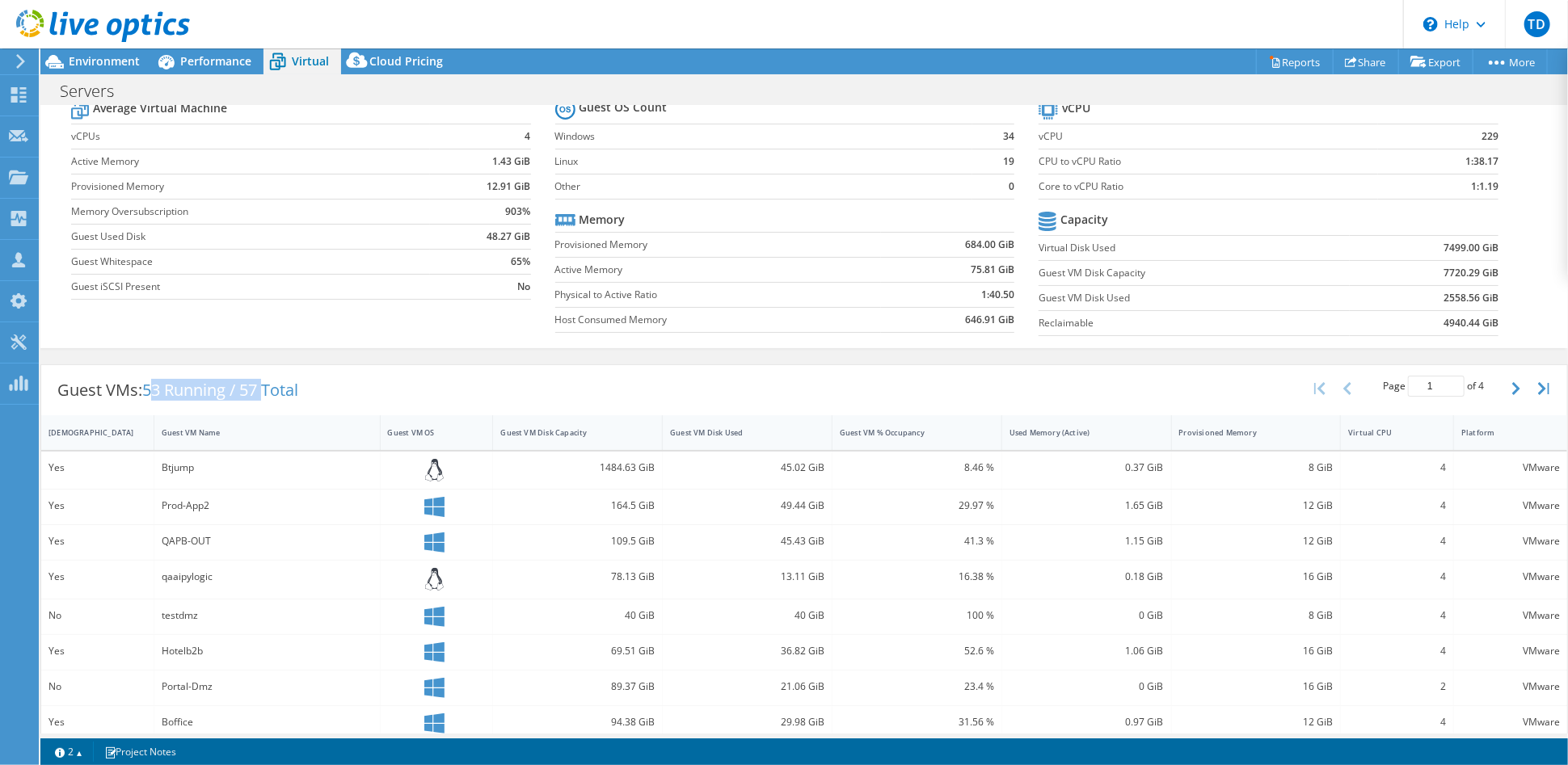
scroll to position [0, 0]
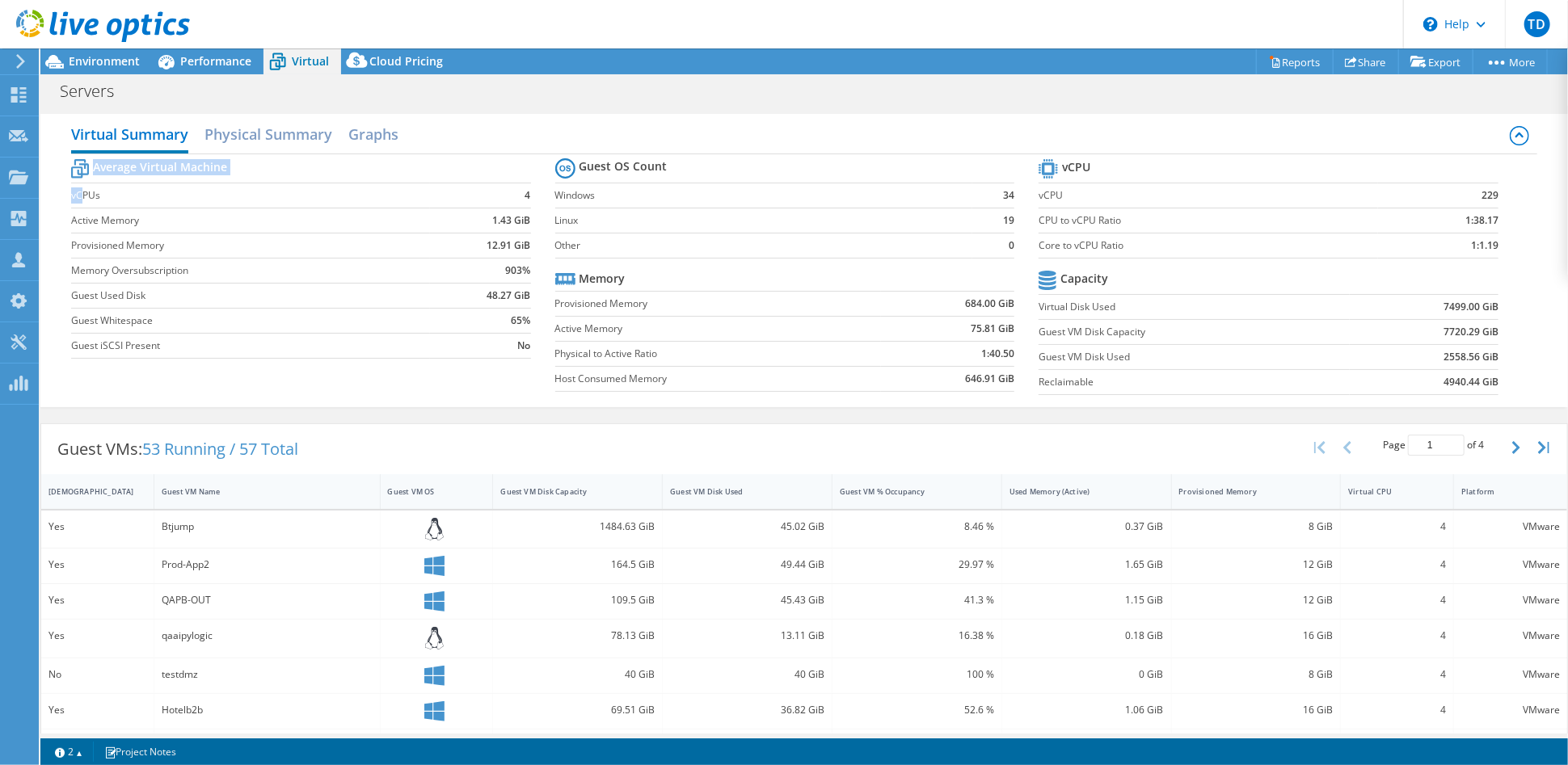
drag, startPoint x: 81, startPoint y: 189, endPoint x: 540, endPoint y: 199, distance: 459.1
click at [540, 199] on section "Average Virtual Machine vCPUs 4 Active Memory 1.43 GiB Provisioned Memory 12.91…" at bounding box center [313, 261] width 484 height 212
click at [558, 302] on label "Provisioned Memory" at bounding box center [718, 304] width 326 height 16
click at [1287, 57] on link "Reports" at bounding box center [1294, 62] width 78 height 25
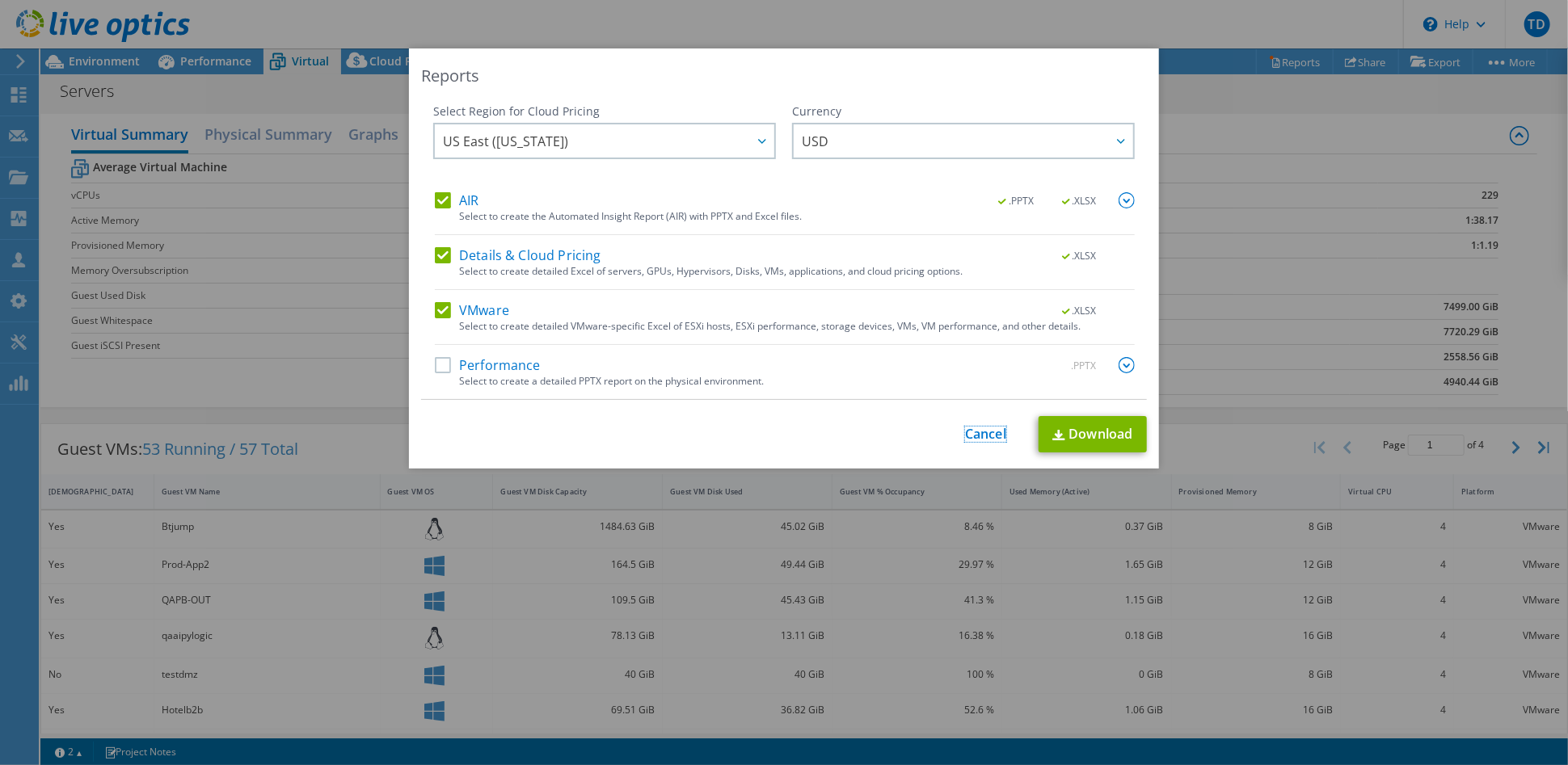
click at [965, 427] on link "Cancel" at bounding box center [986, 434] width 41 height 15
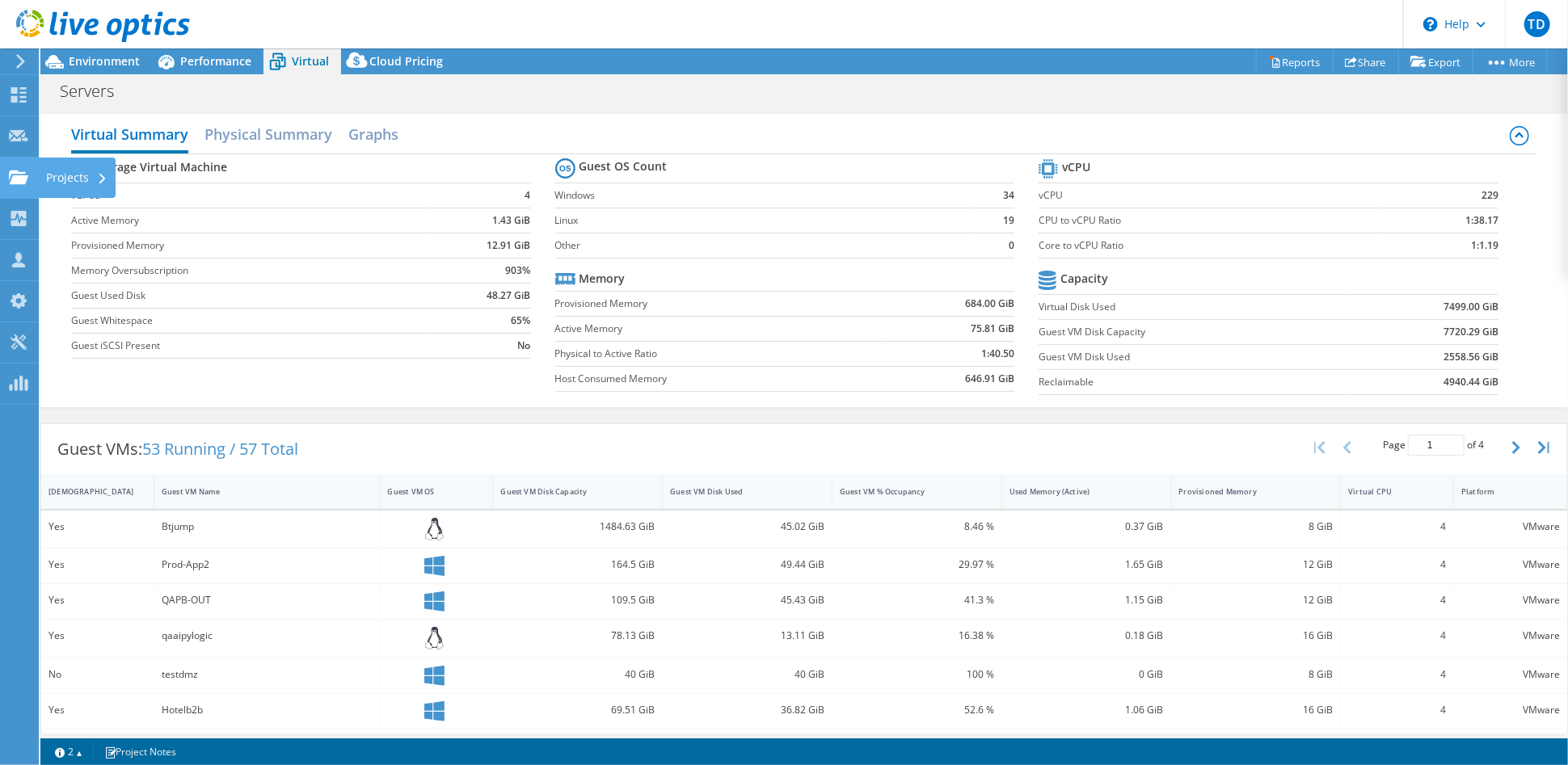
click at [78, 180] on div "Projects" at bounding box center [77, 177] width 78 height 40
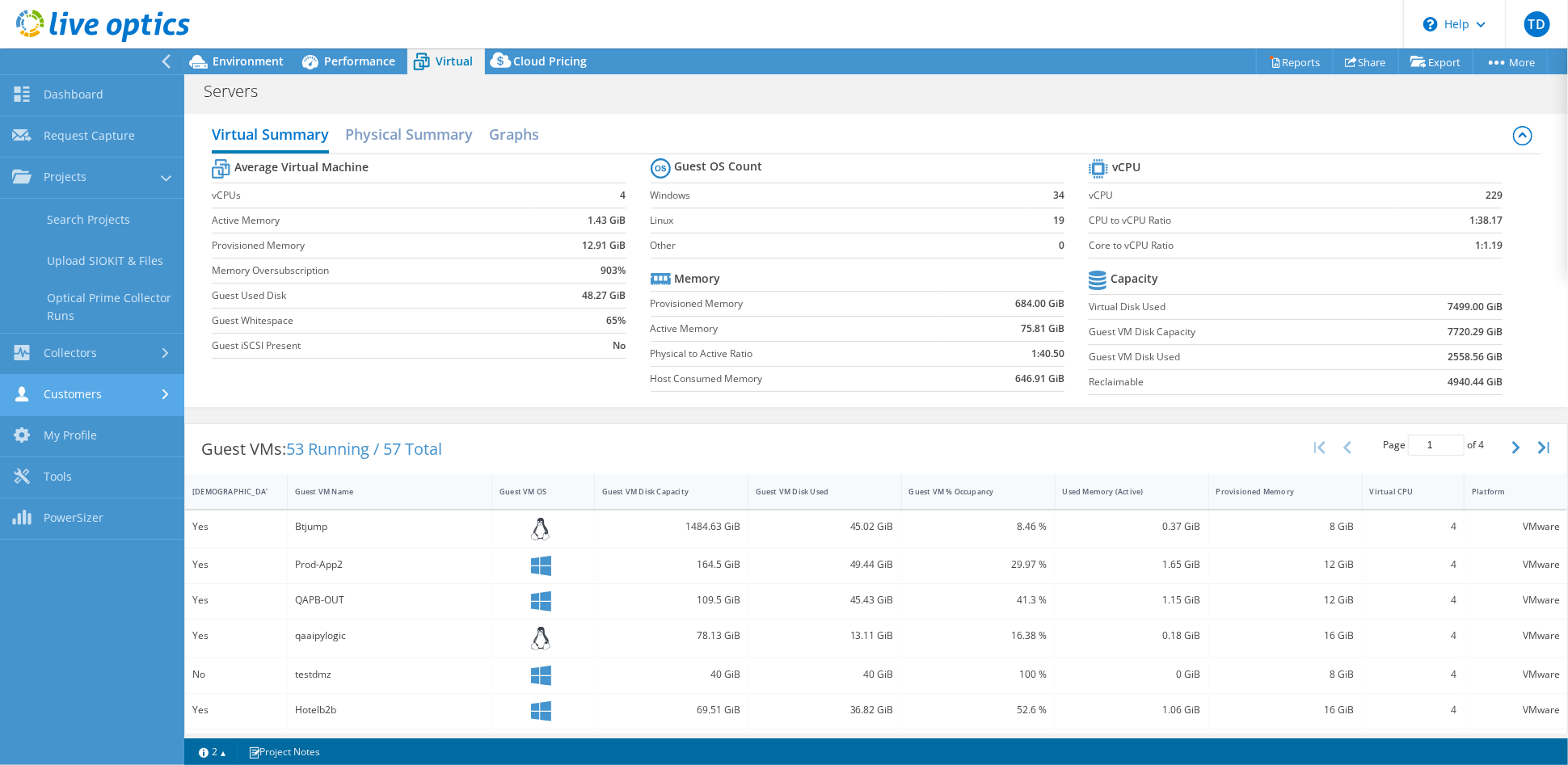
click at [100, 390] on link "Customers" at bounding box center [92, 395] width 184 height 41
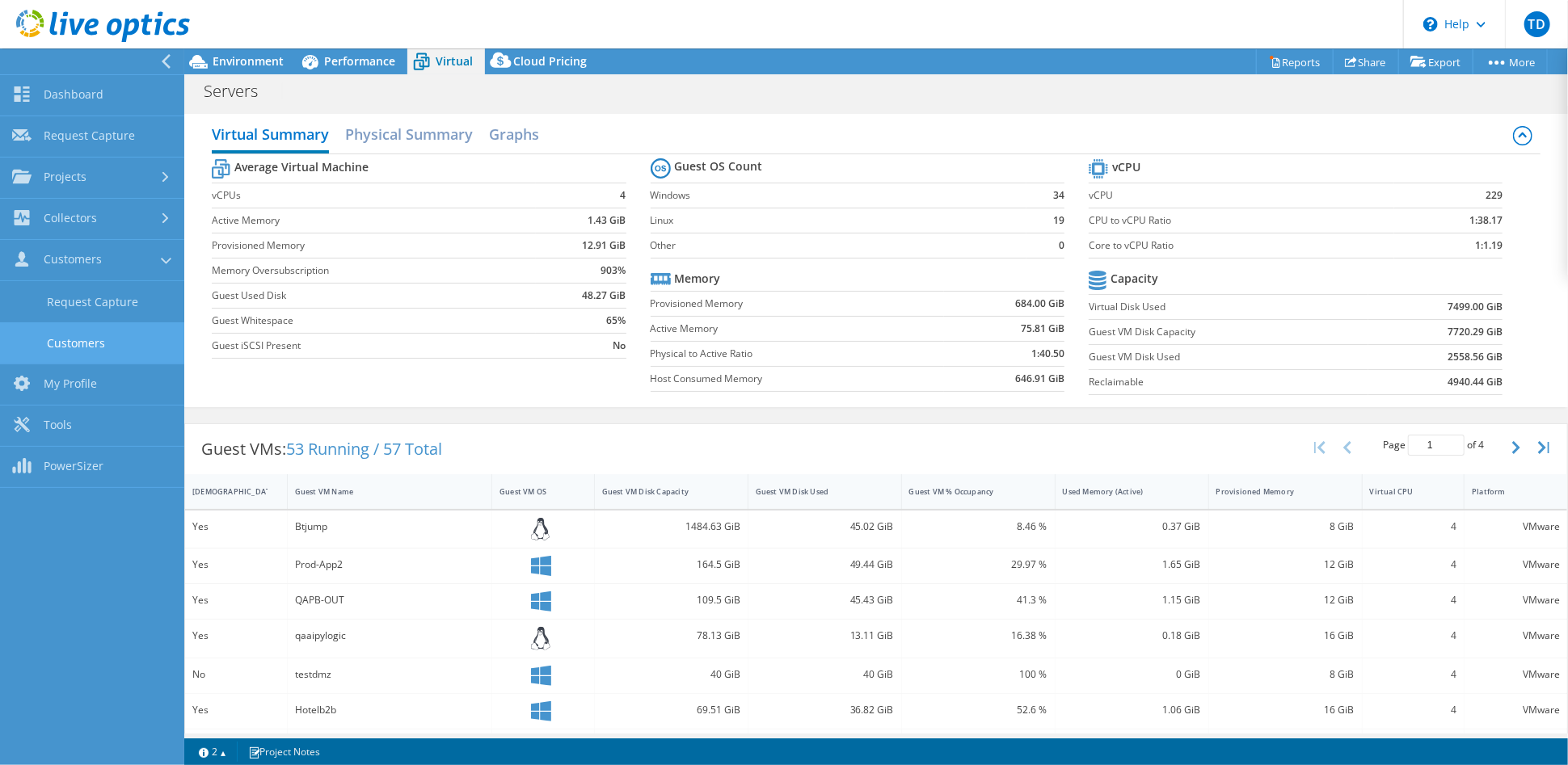
click at [93, 344] on link "Customers" at bounding box center [92, 343] width 184 height 41
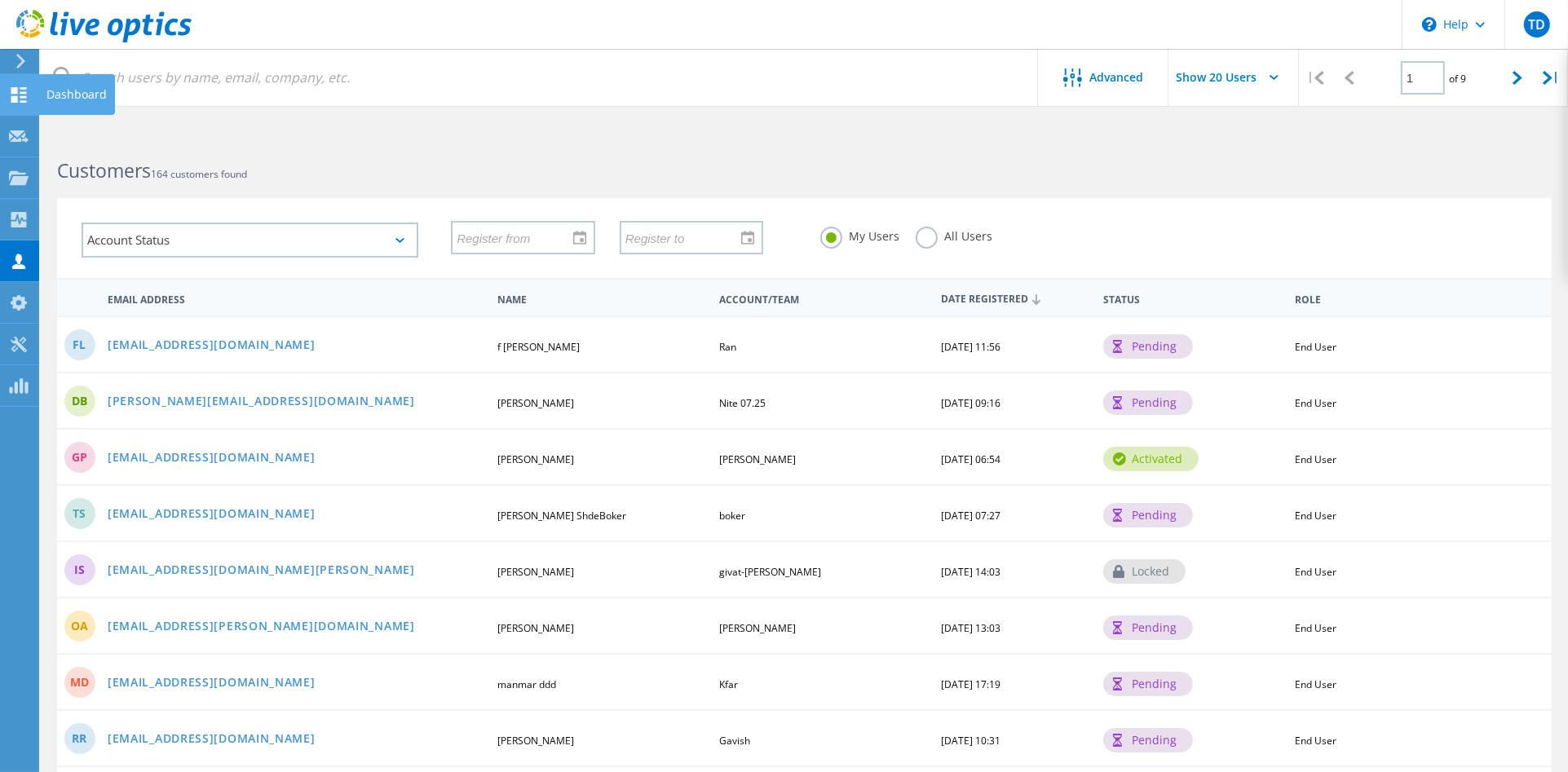
click at [20, 88] on icon at bounding box center [19, 95] width 20 height 15
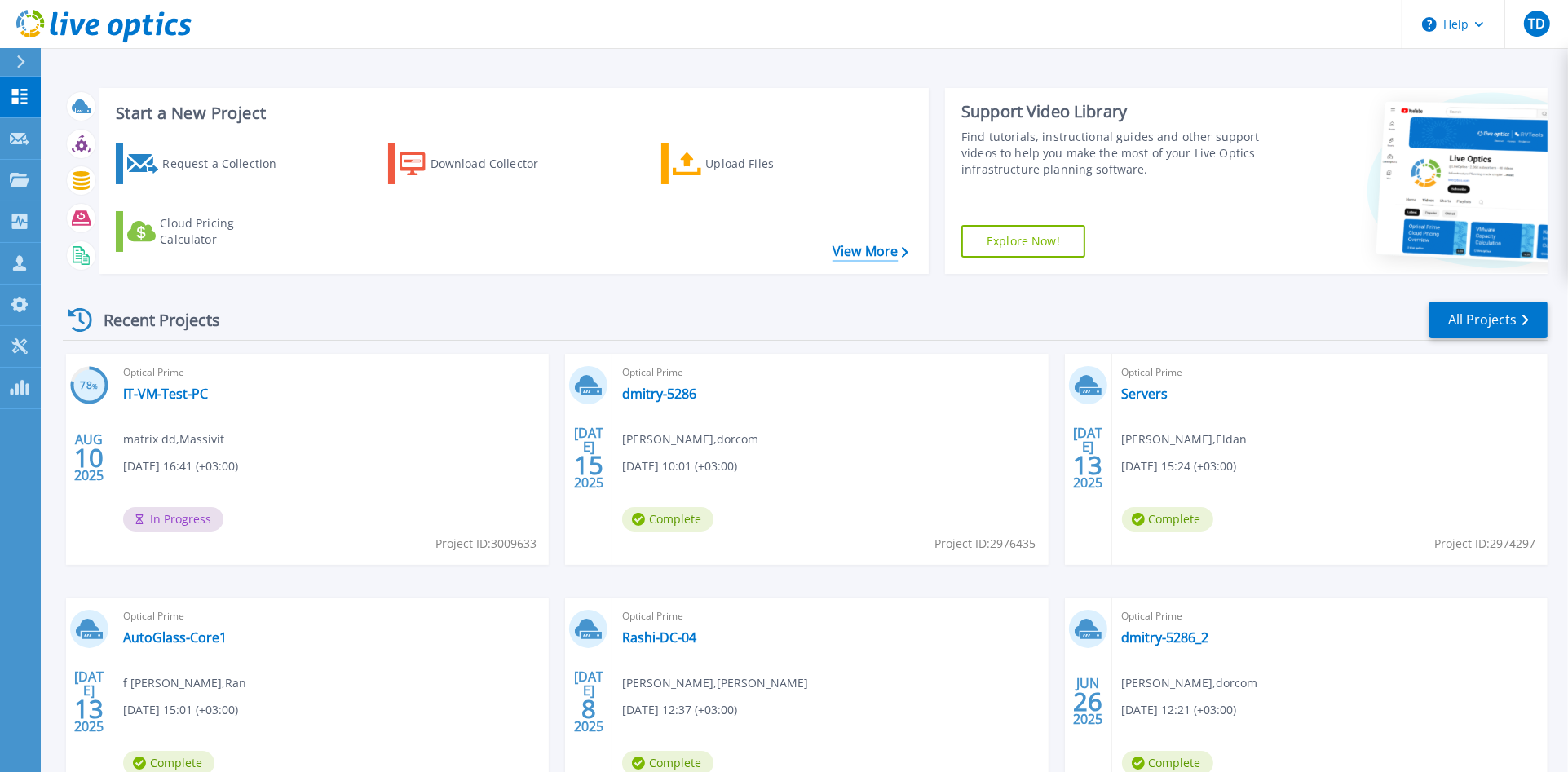
click at [855, 255] on link "View More" at bounding box center [870, 252] width 75 height 15
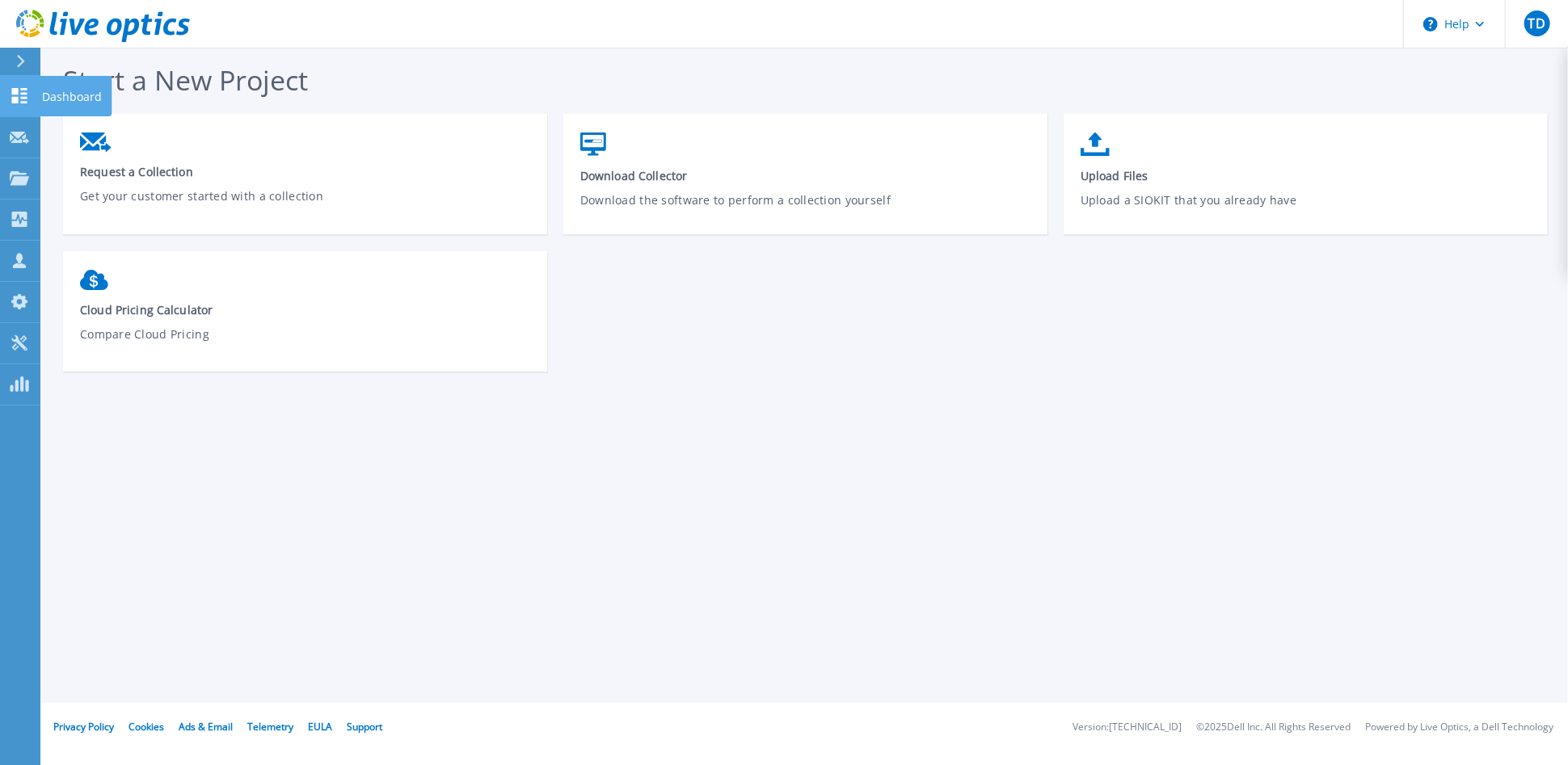
click at [13, 92] on icon at bounding box center [20, 95] width 15 height 15
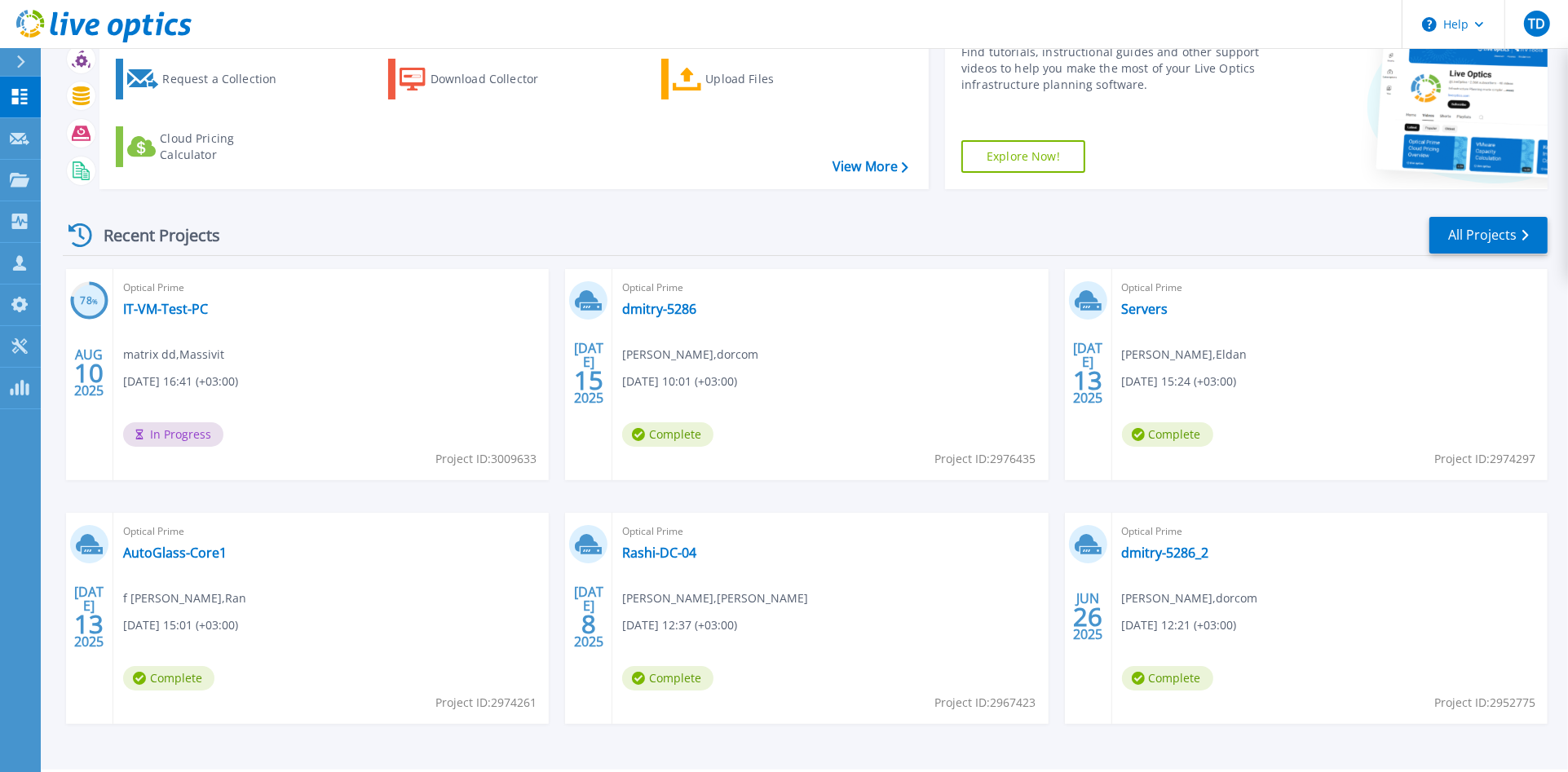
scroll to position [40, 0]
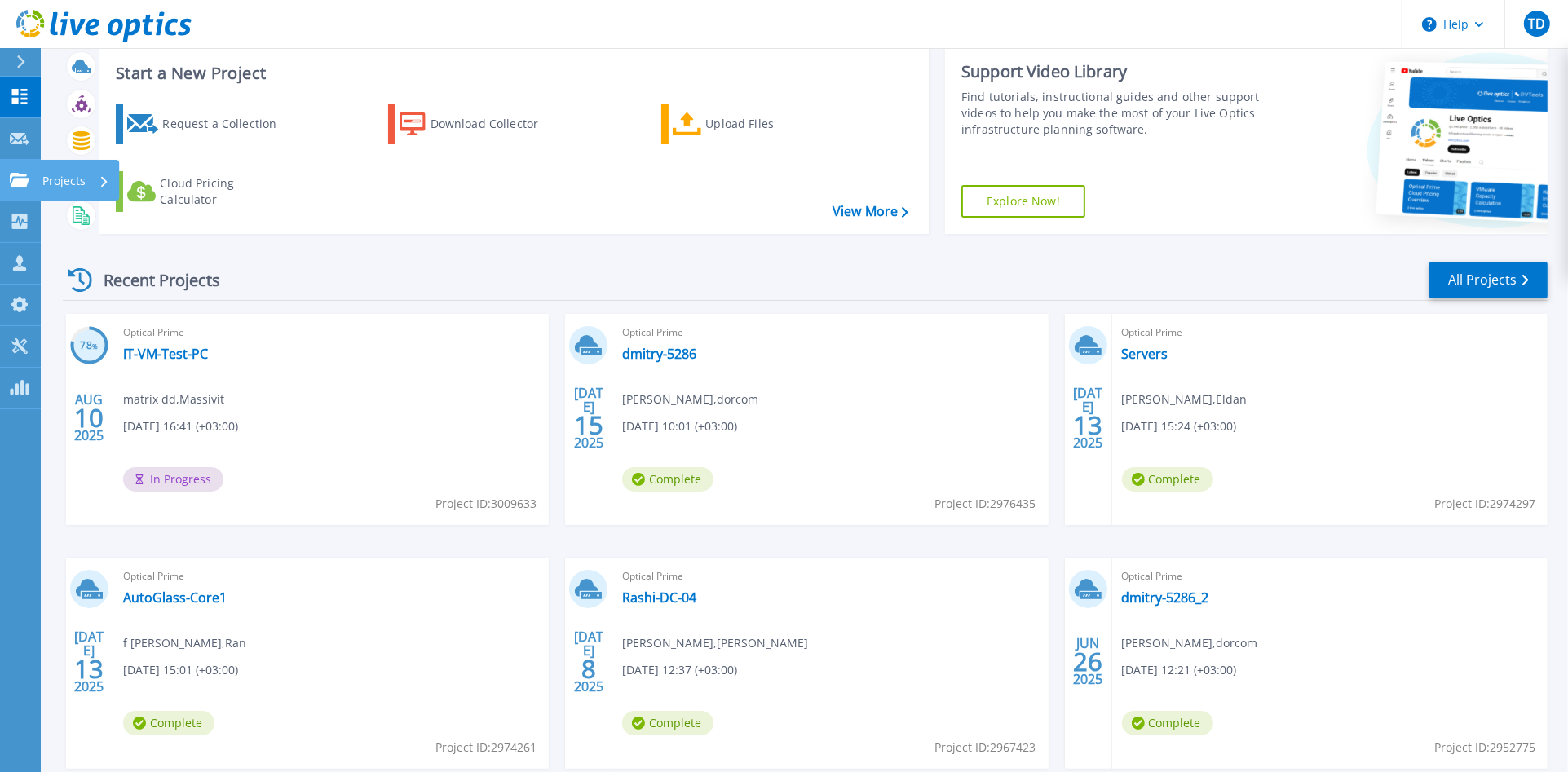
click at [27, 173] on icon at bounding box center [19, 179] width 20 height 14
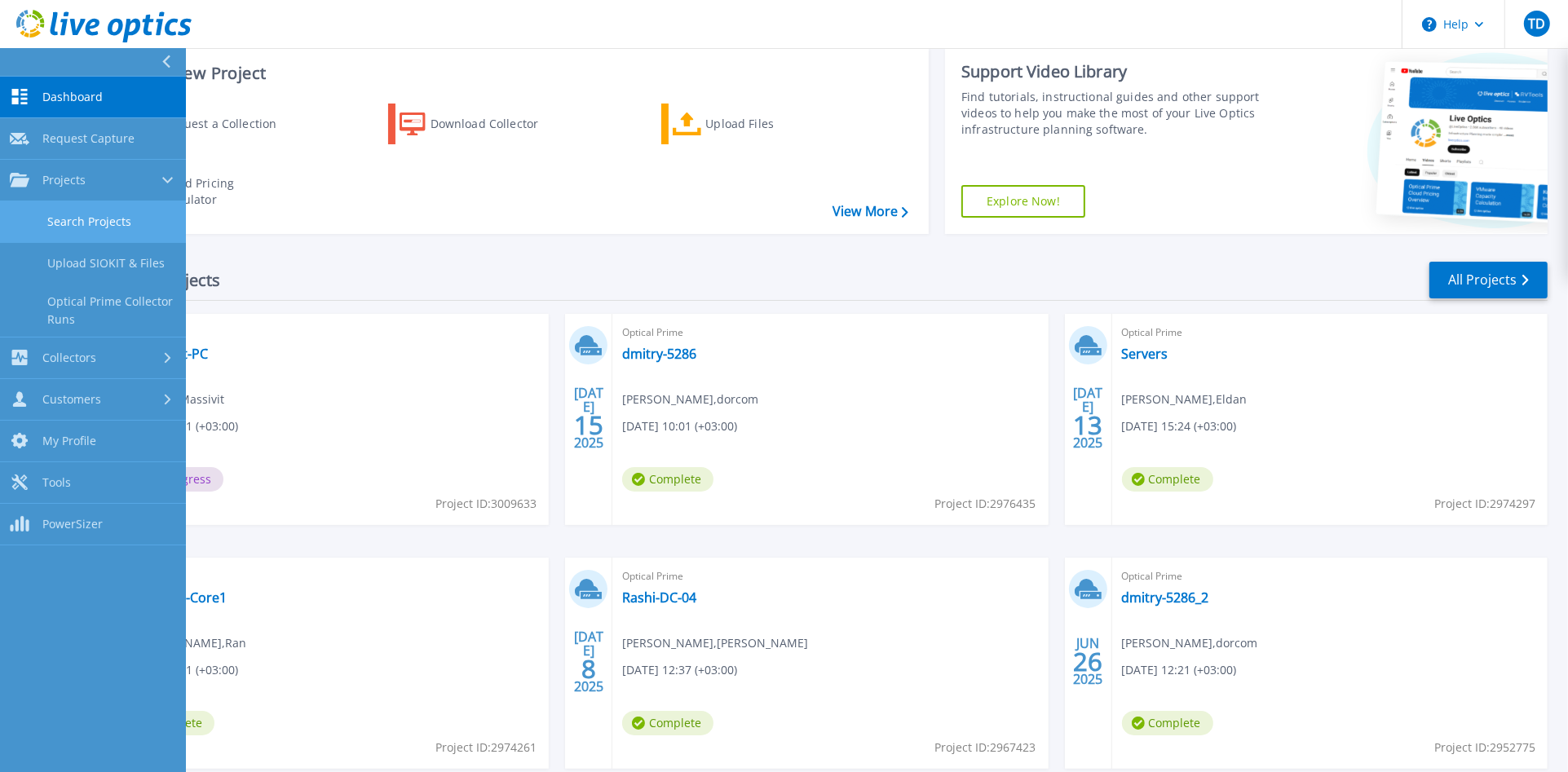
click at [56, 221] on link "Search Projects" at bounding box center [92, 222] width 186 height 41
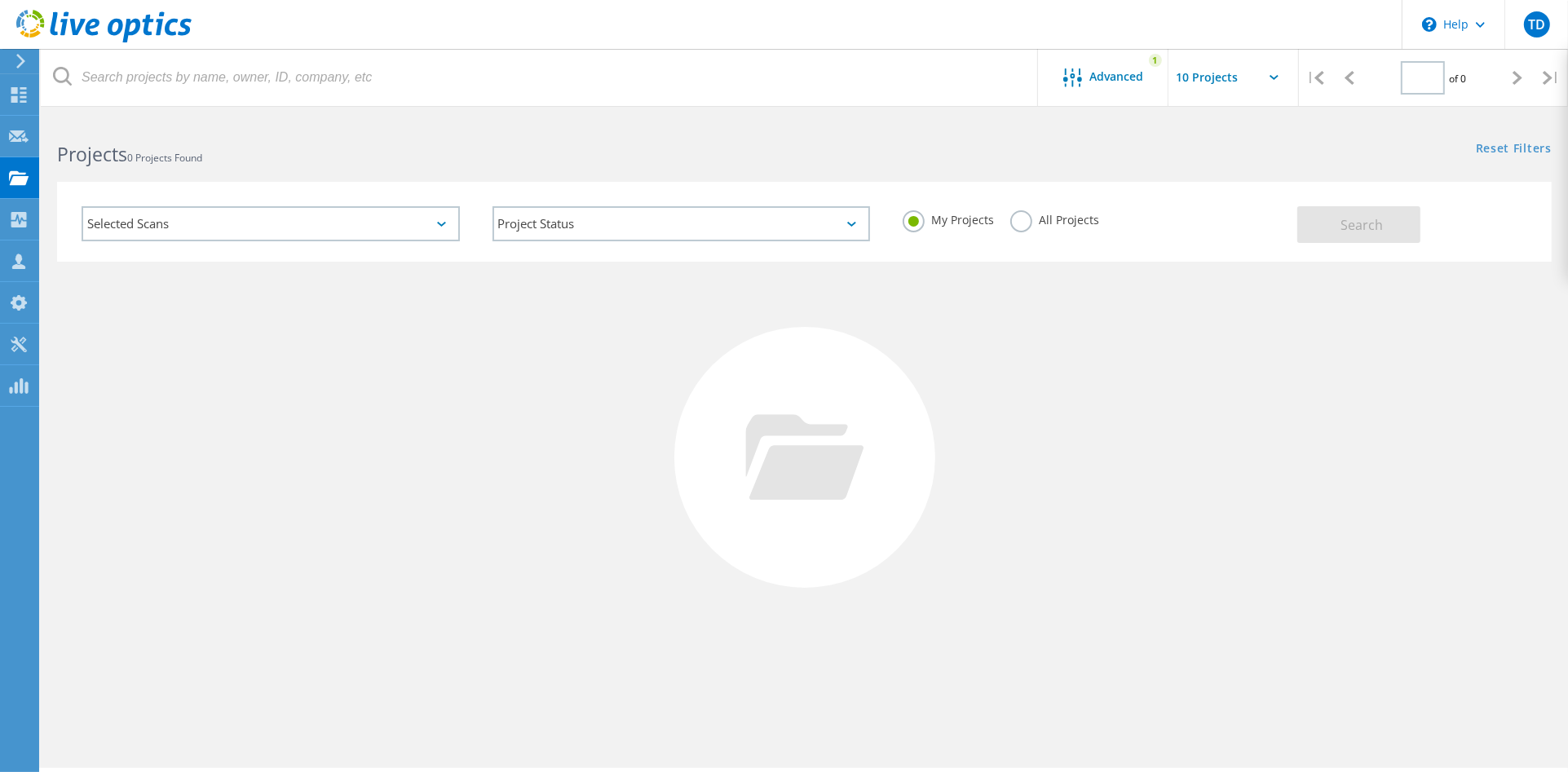
type input "1"
click at [150, 221] on div "Selected Scans" at bounding box center [270, 223] width 378 height 35
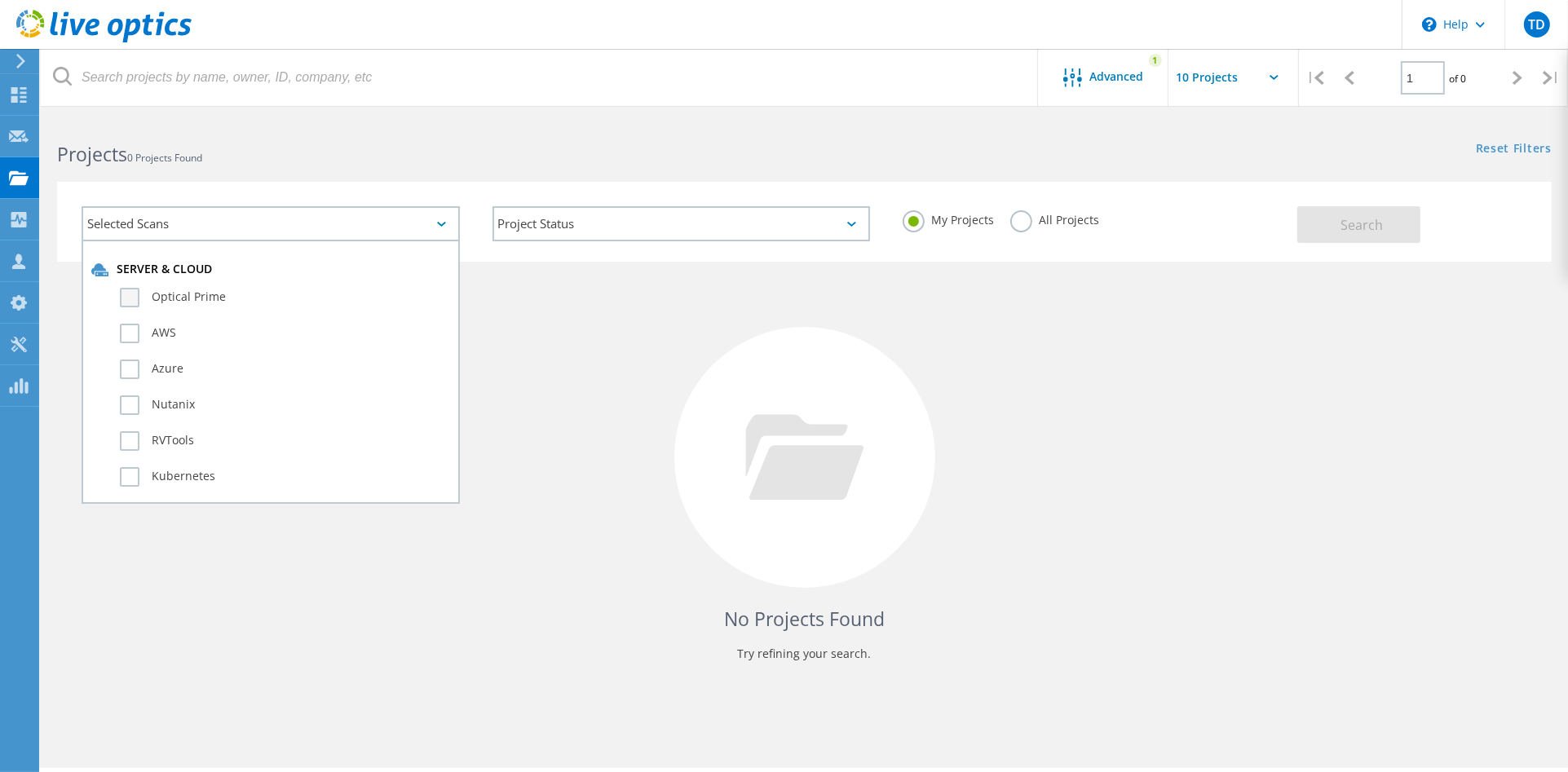
click at [134, 288] on label "Optical Prime" at bounding box center [285, 297] width 330 height 20
click at [0, 0] on input "Optical Prime" at bounding box center [0, 0] width 0 height 0
click at [1366, 222] on span "Search" at bounding box center [1362, 224] width 42 height 18
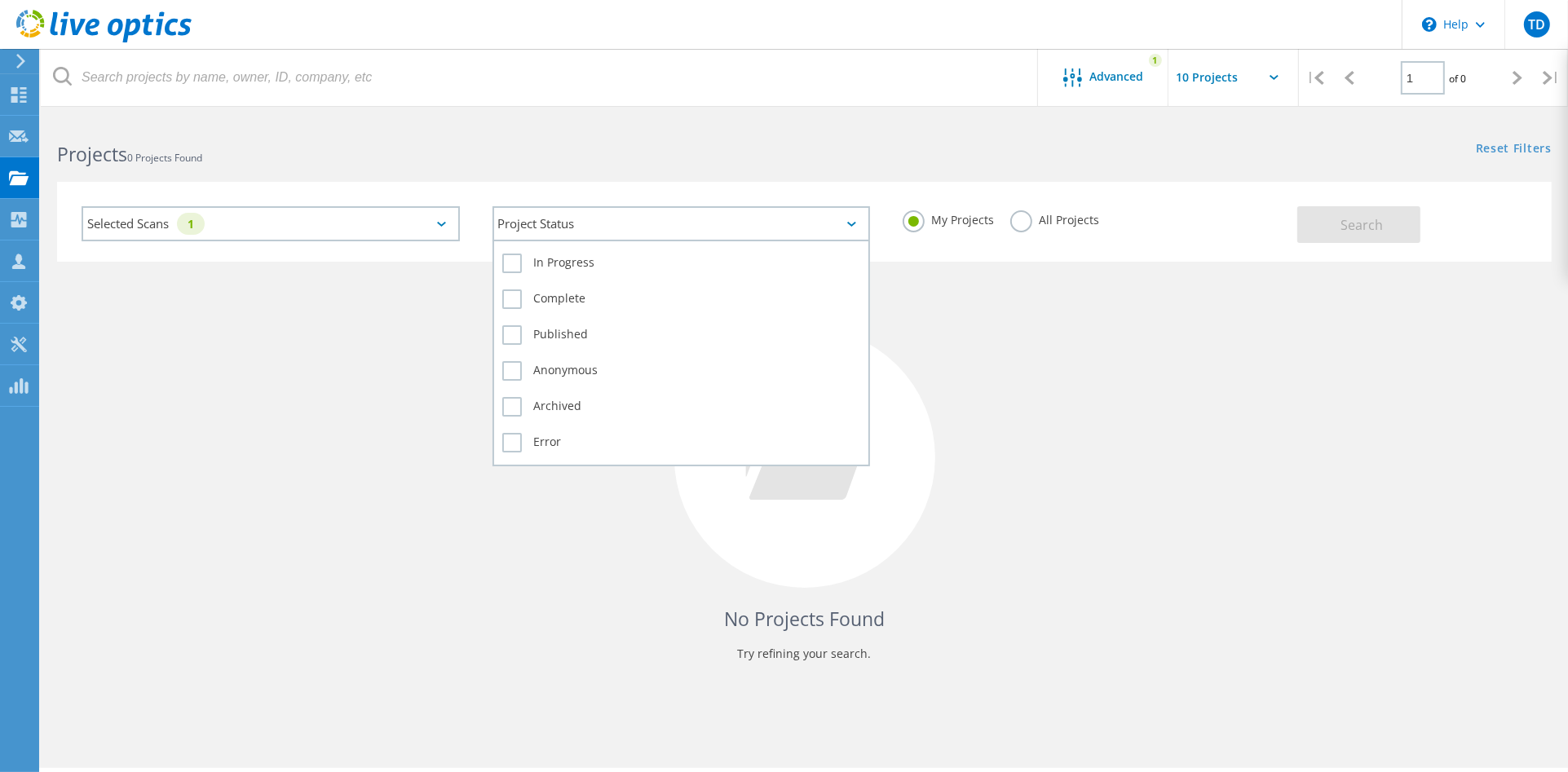
click at [582, 226] on div "Project Status" at bounding box center [681, 223] width 378 height 35
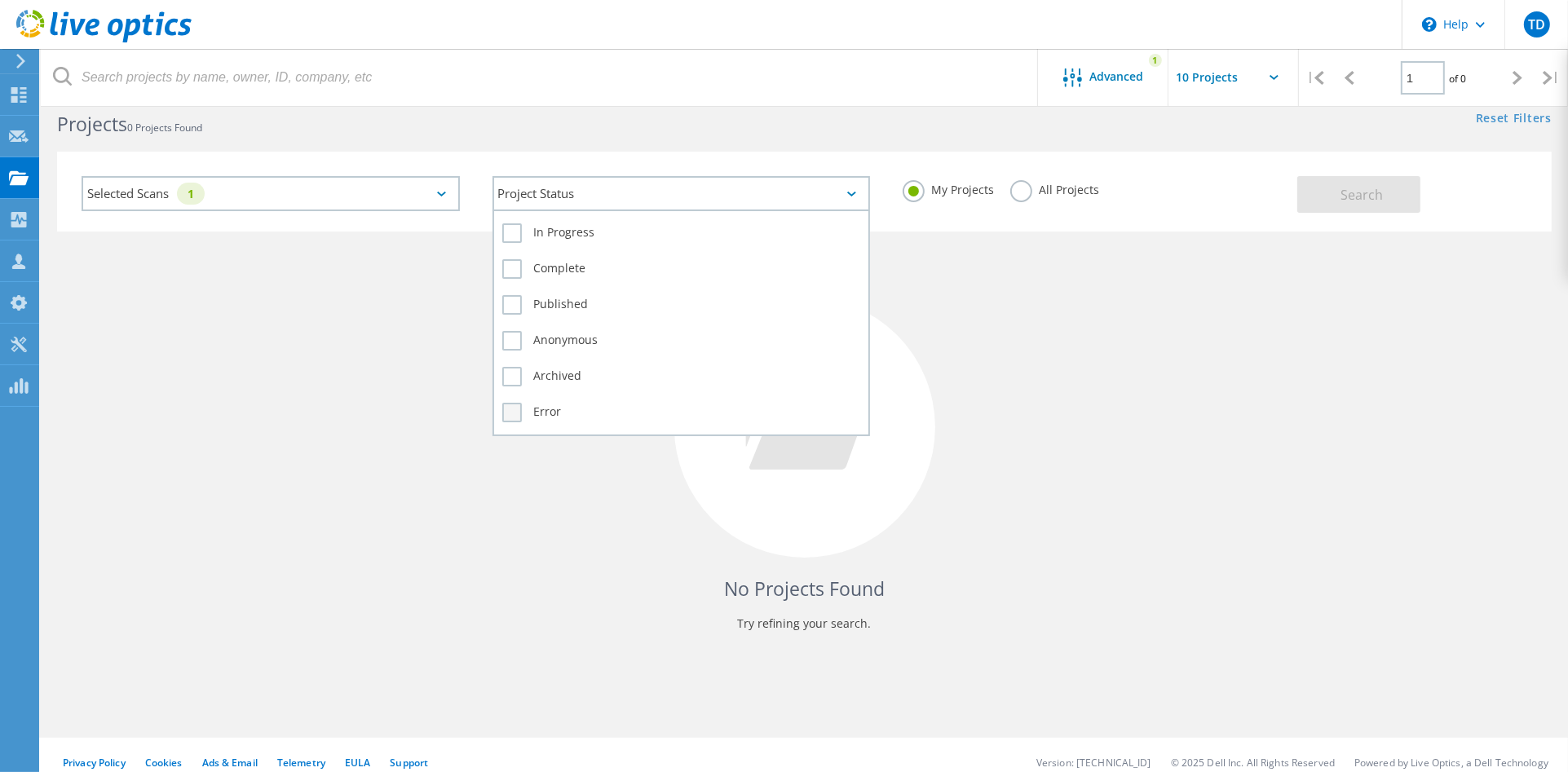
scroll to position [44, 0]
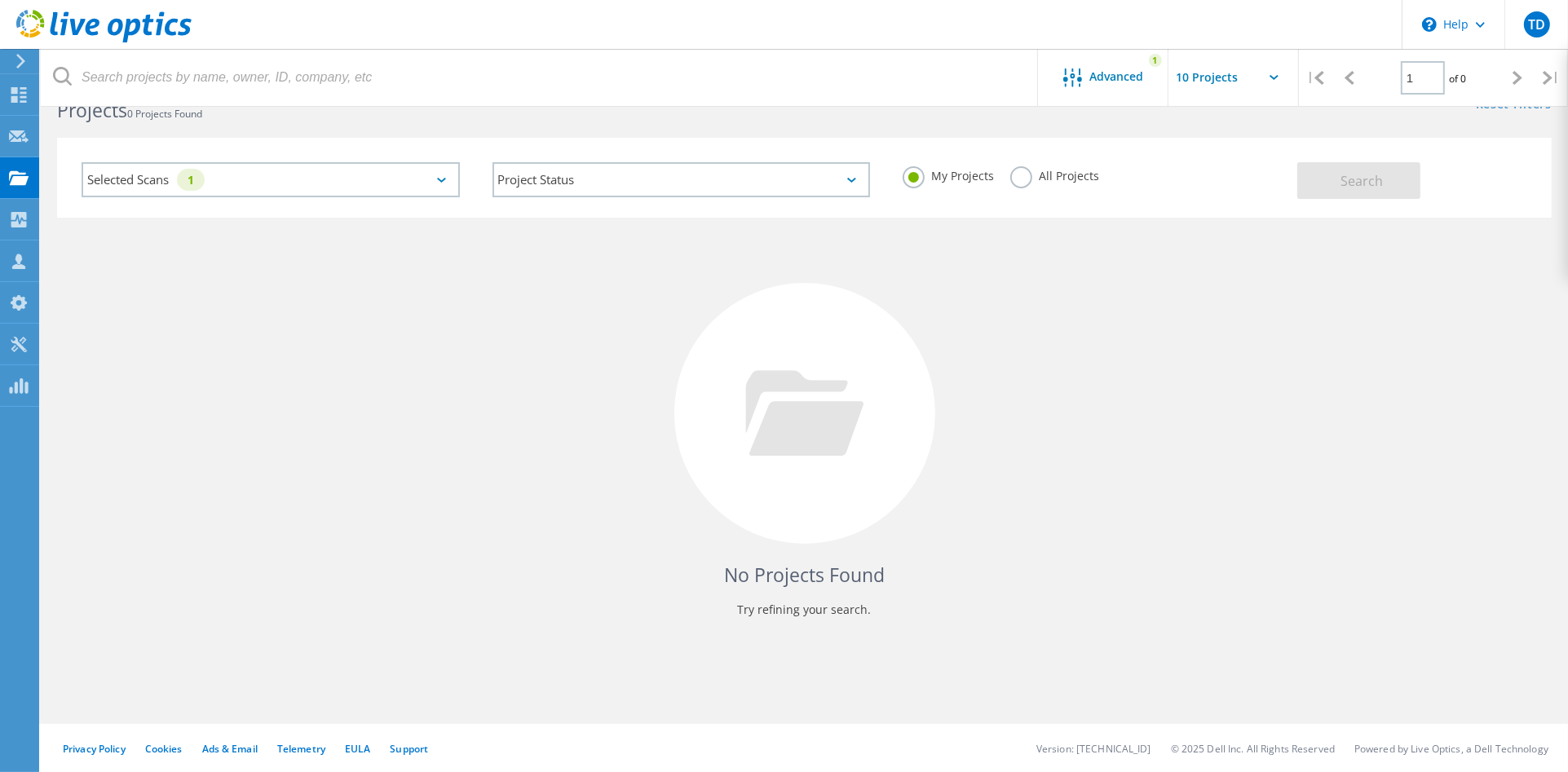
drag, startPoint x: 1036, startPoint y: 370, endPoint x: 1096, endPoint y: 240, distance: 143.2
click at [1038, 370] on div "No Projects Found Try refining your search." at bounding box center [804, 428] width 1494 height 421
click at [1019, 174] on label "All Projects" at bounding box center [1054, 173] width 89 height 15
click at [0, 0] on input "All Projects" at bounding box center [0, 0] width 0 height 0
click at [1356, 173] on span "Search" at bounding box center [1362, 180] width 42 height 18
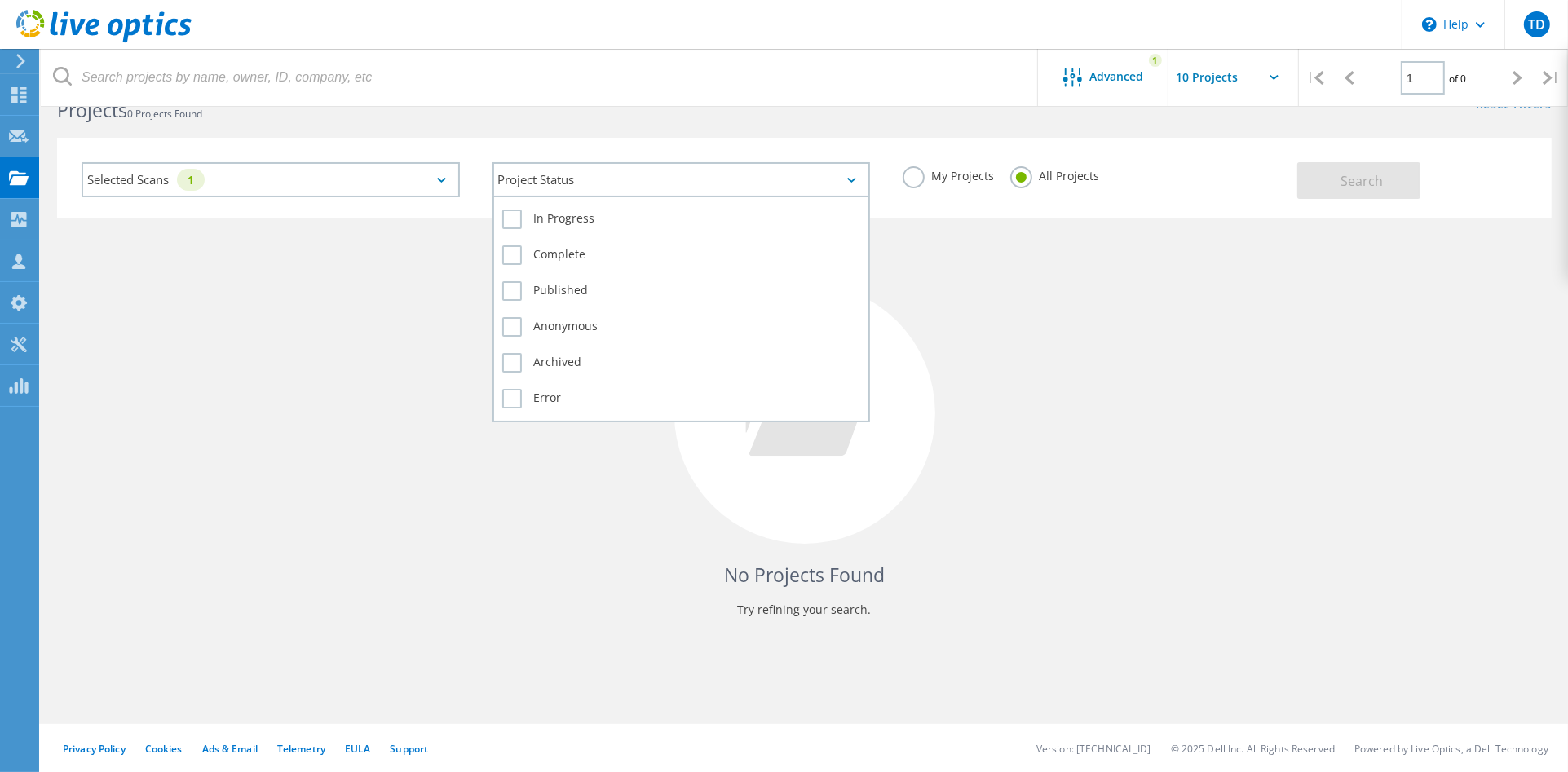
click at [609, 177] on div "Project Status" at bounding box center [681, 179] width 378 height 35
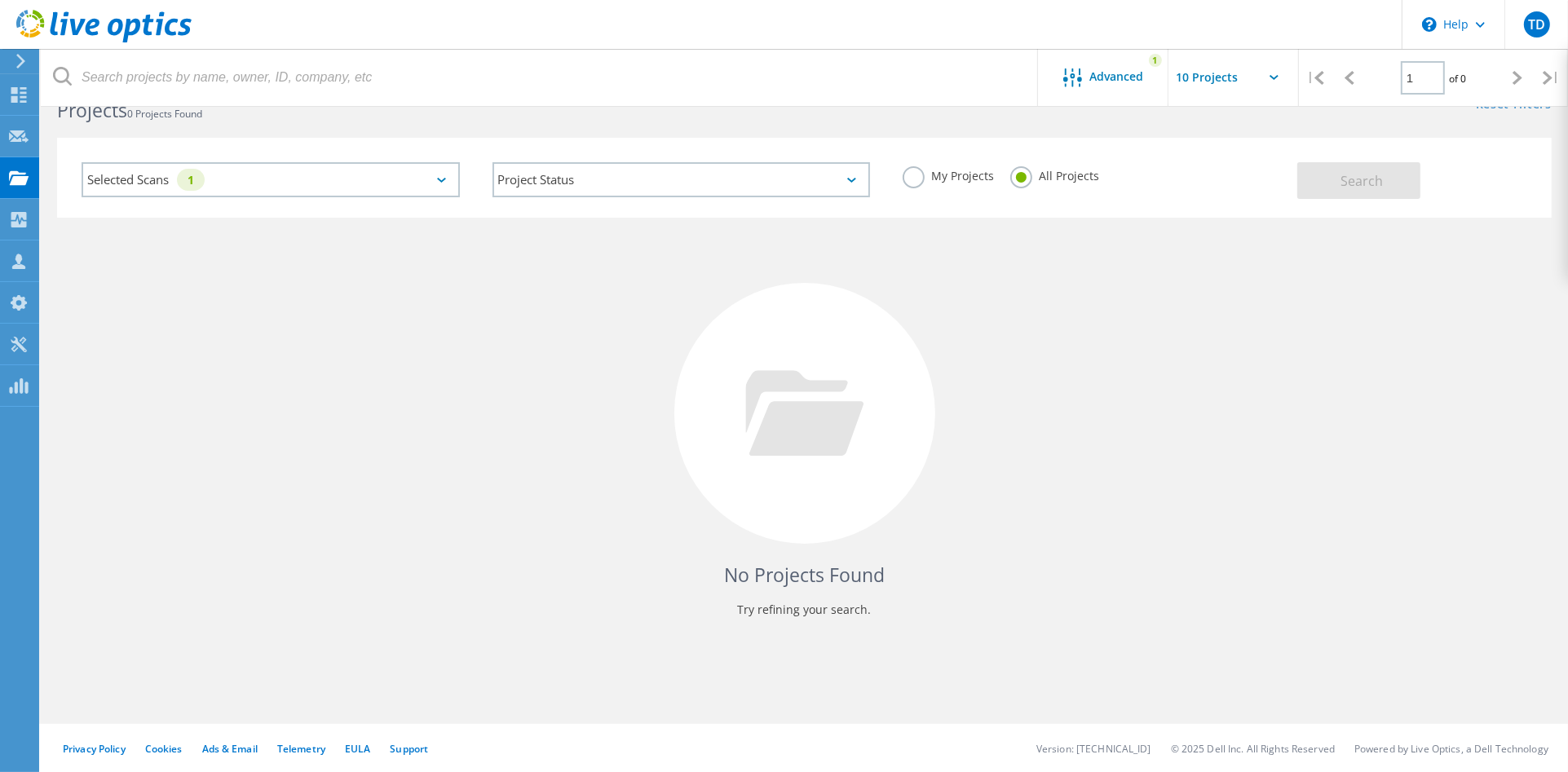
drag, startPoint x: 1306, startPoint y: 322, endPoint x: 592, endPoint y: 118, distance: 742.6
click at [1308, 322] on div "No Projects Found Try refining your search." at bounding box center [804, 428] width 1494 height 421
click at [1536, 19] on span "TD" at bounding box center [1537, 25] width 17 height 13
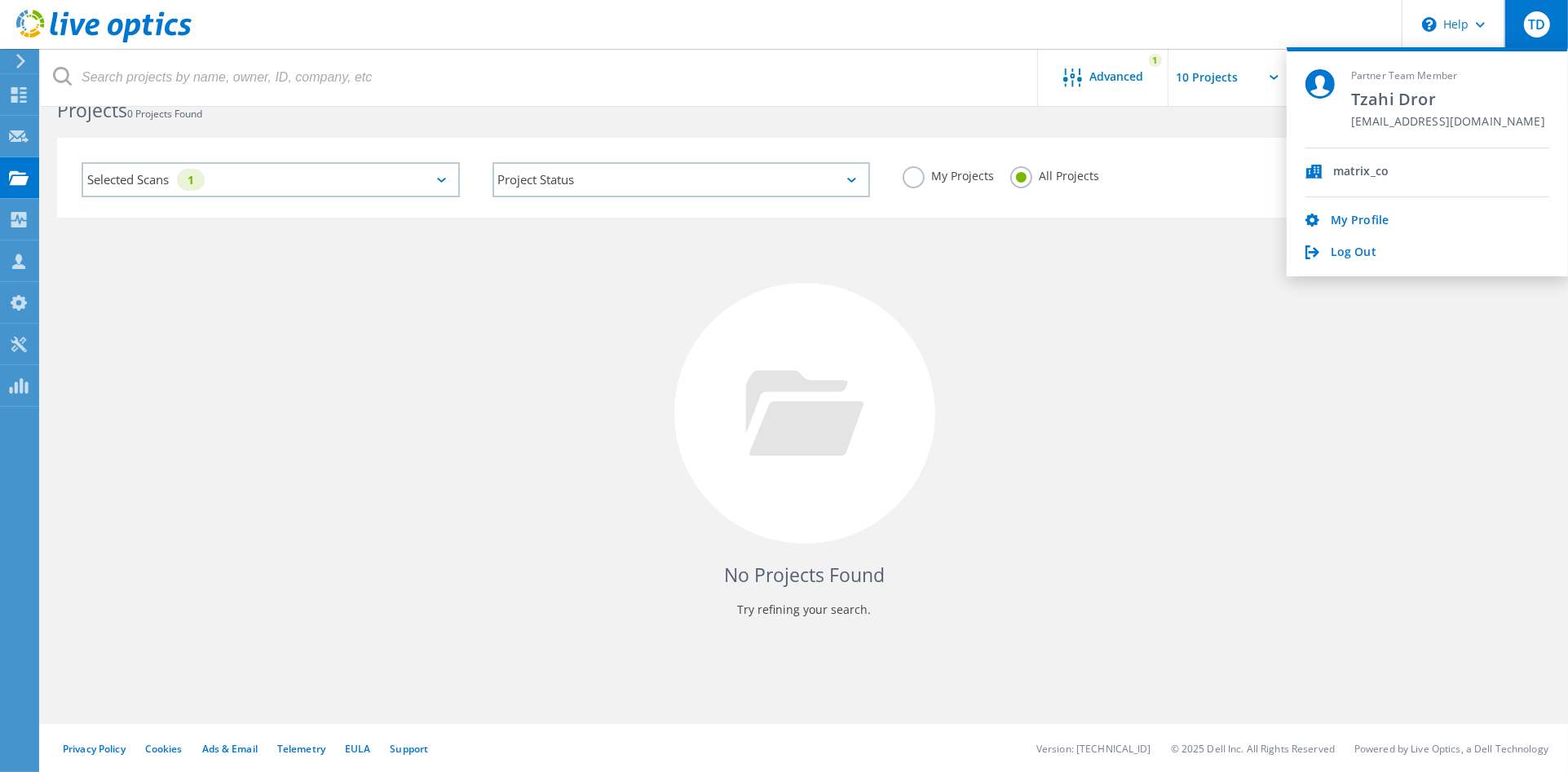
click at [1311, 25] on header "\n Help Explore Helpful Articles Contact Support TD Partner Team Member Tzahi D…" at bounding box center [784, 25] width 1568 height 49
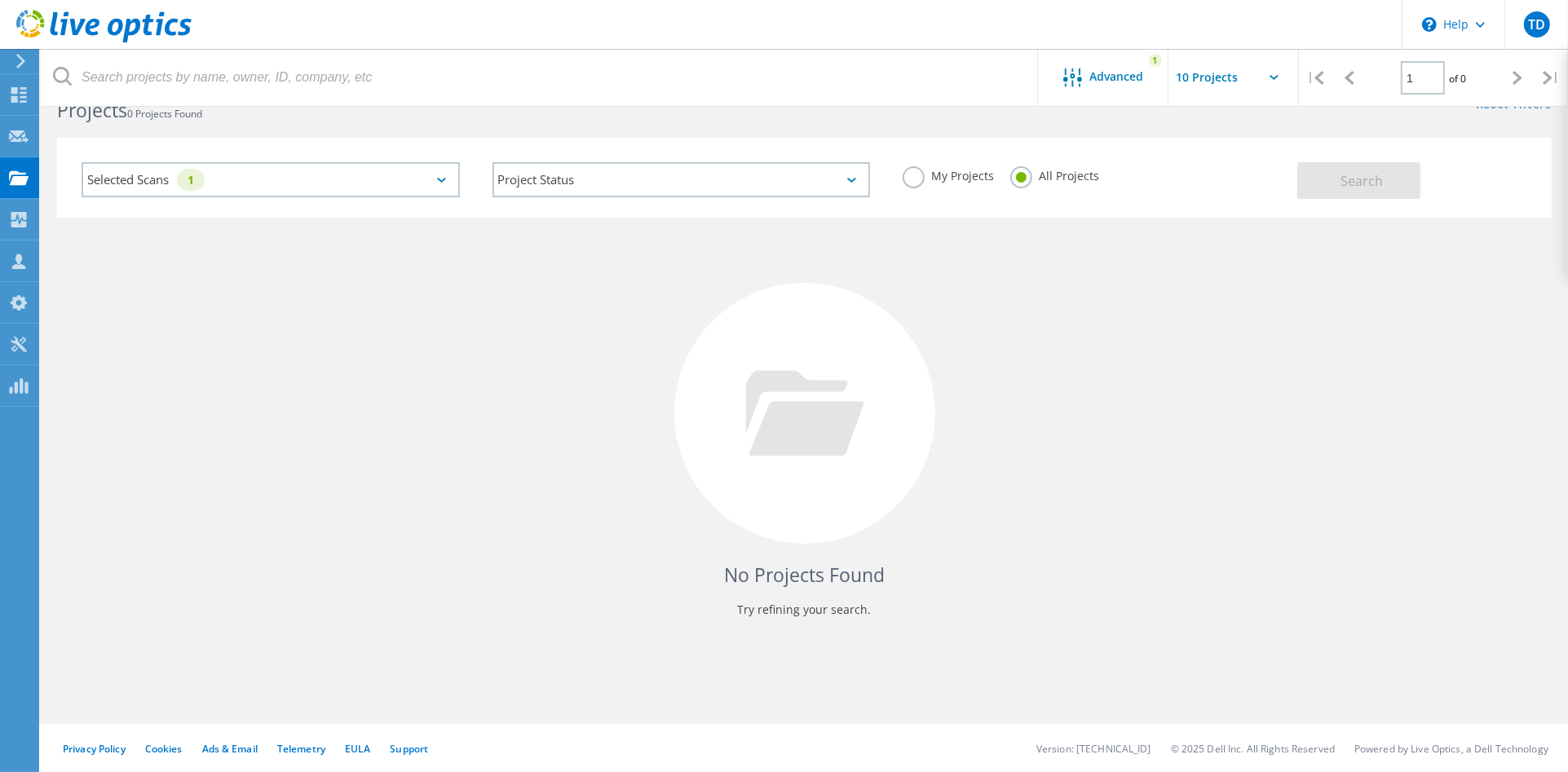
click at [1212, 81] on input "text" at bounding box center [1249, 77] width 163 height 57
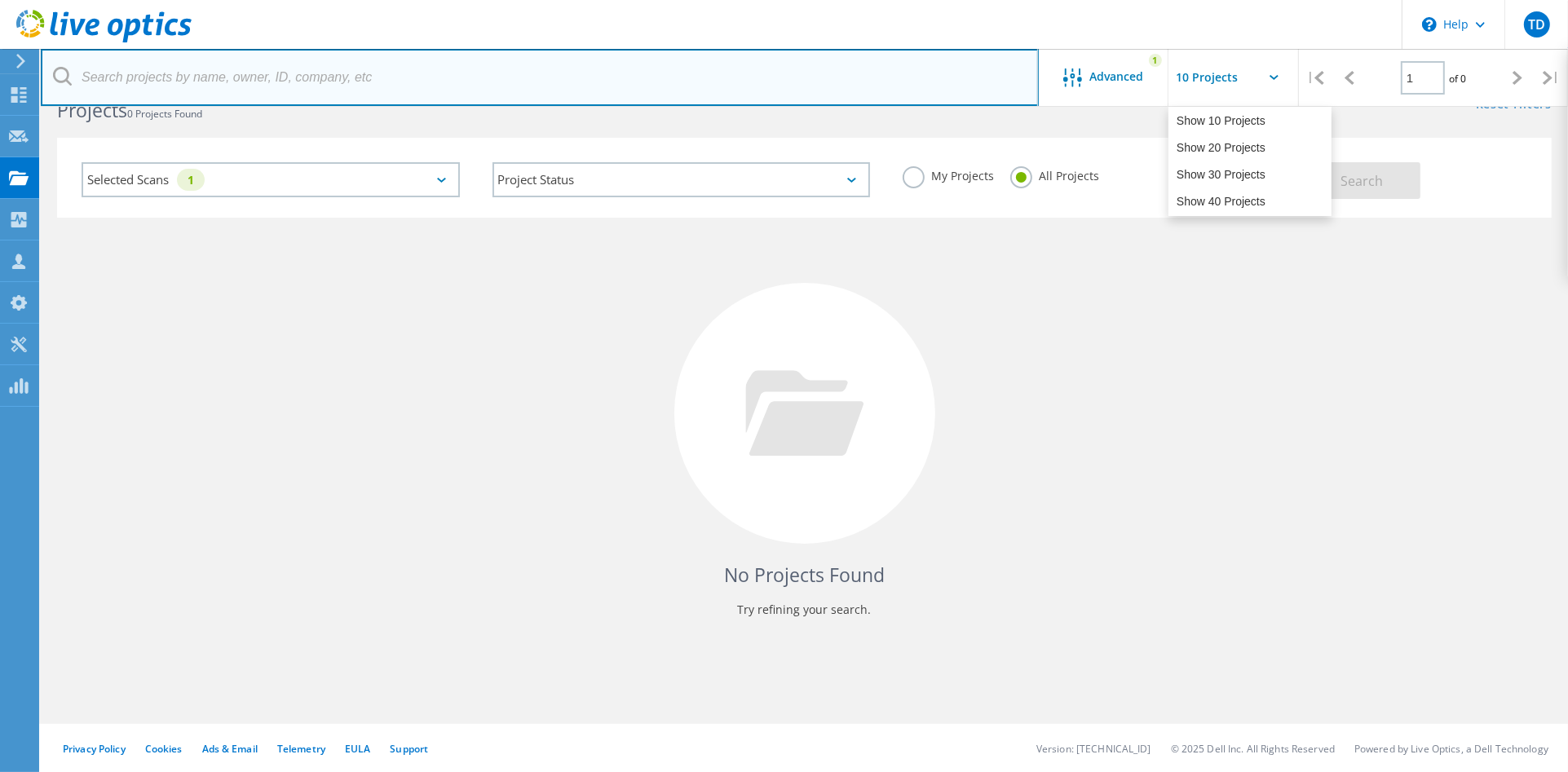
click at [192, 76] on input "text" at bounding box center [539, 77] width 999 height 57
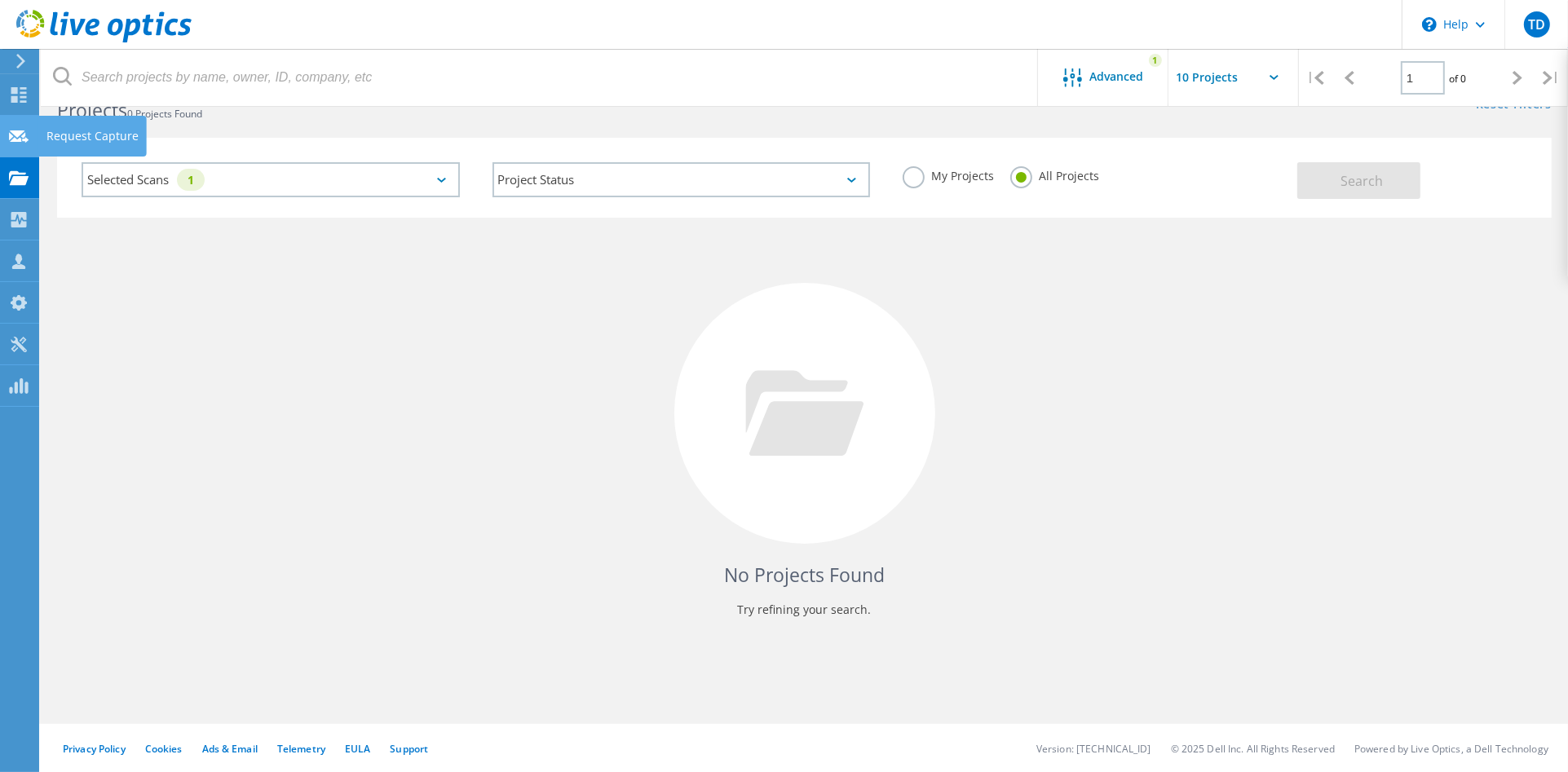
click at [12, 136] on use at bounding box center [19, 136] width 20 height 12
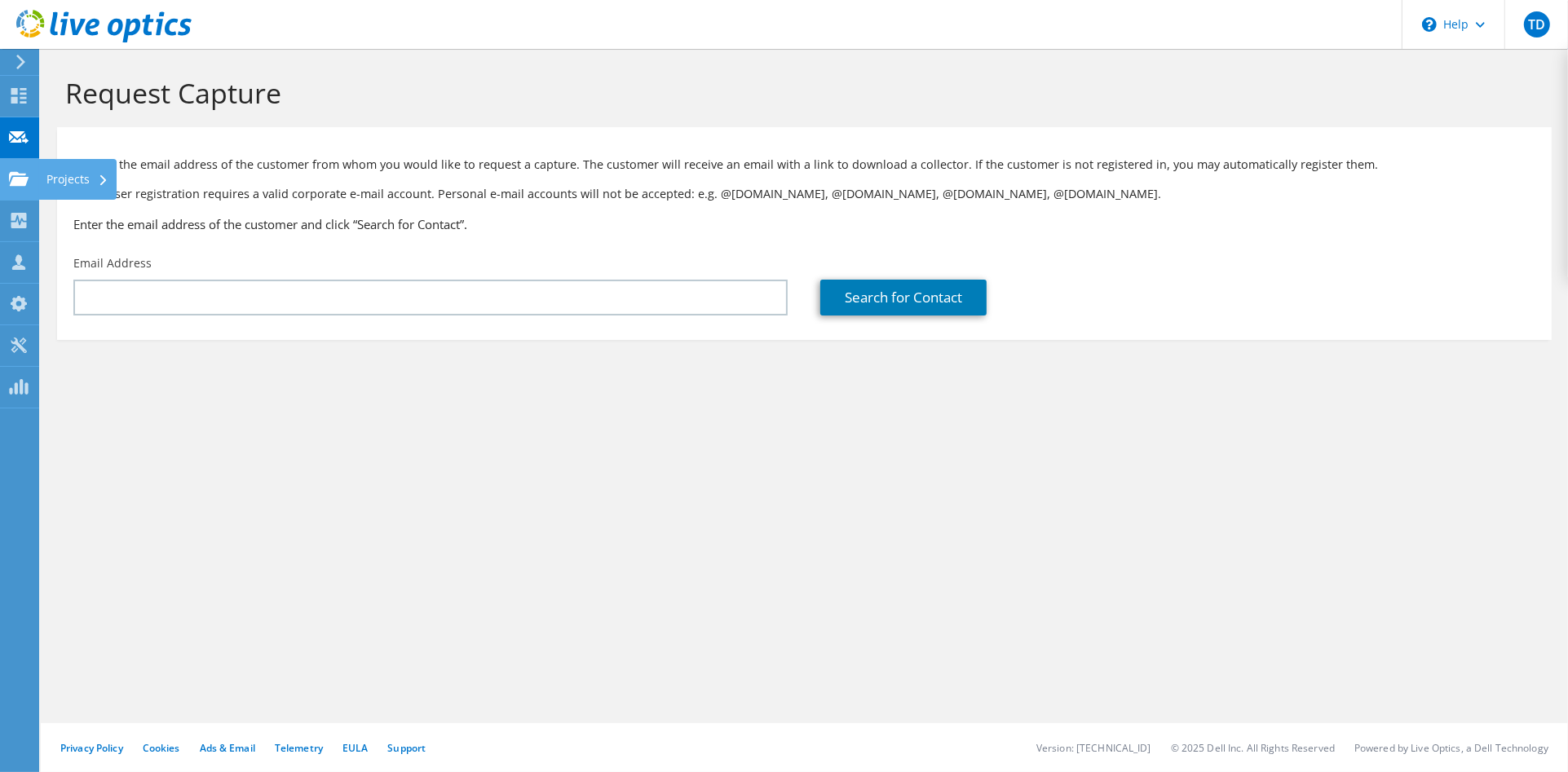
click at [25, 189] on div at bounding box center [19, 180] width 20 height 18
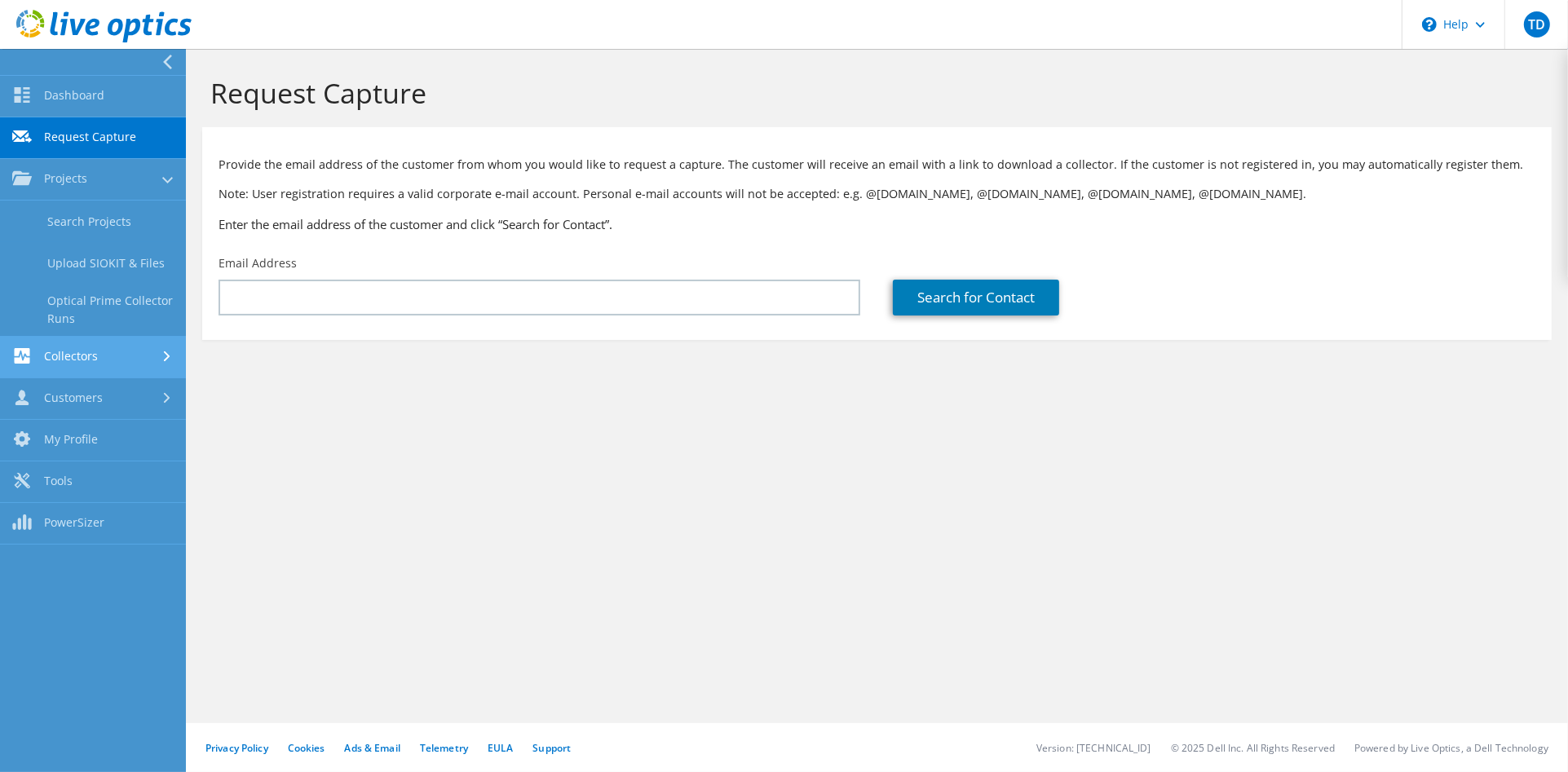
click at [99, 352] on link "Collectors" at bounding box center [92, 357] width 186 height 41
